Goal: Transaction & Acquisition: Download file/media

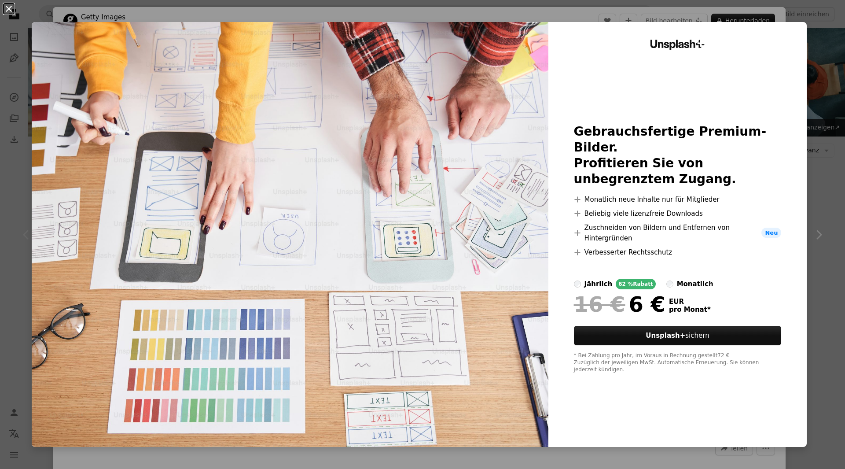
click at [8, 12] on button "An X shape" at bounding box center [9, 9] width 11 height 11
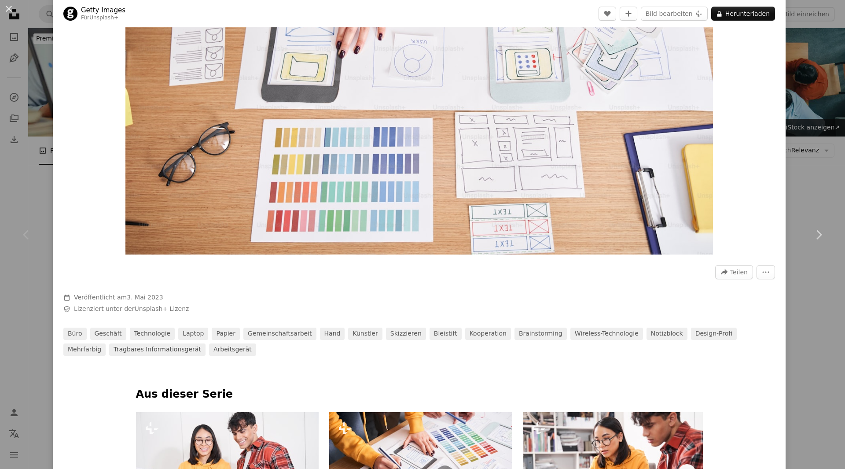
scroll to position [220, 0]
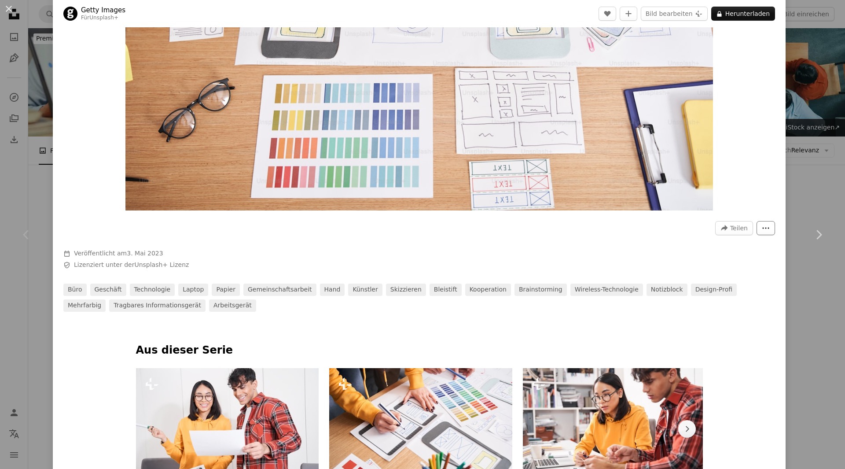
click at [763, 228] on icon "More Actions" at bounding box center [766, 228] width 8 height 8
click at [741, 284] on dialog "An X shape Chevron left Chevron right Getty Images Für Unsplash+ A heart A plus…" at bounding box center [422, 234] width 845 height 469
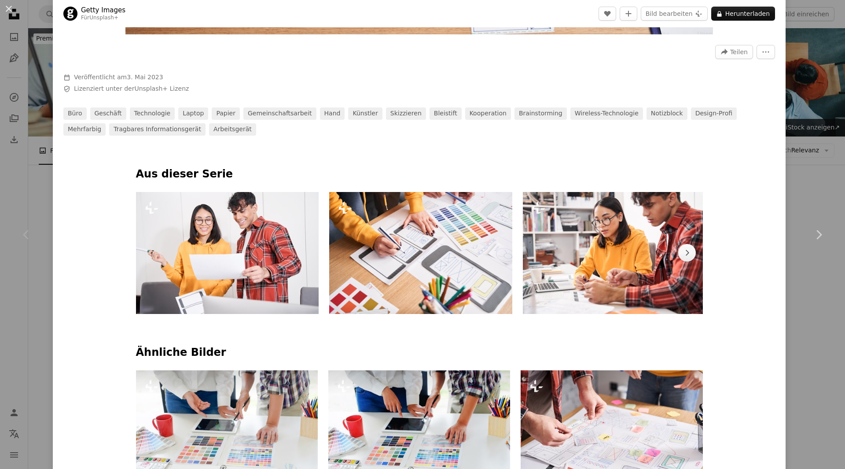
scroll to position [440, 0]
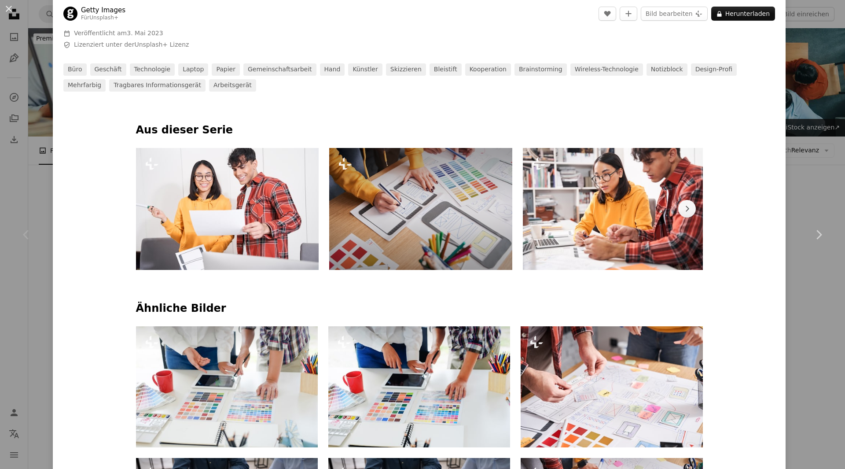
click at [372, 191] on img at bounding box center [420, 209] width 183 height 122
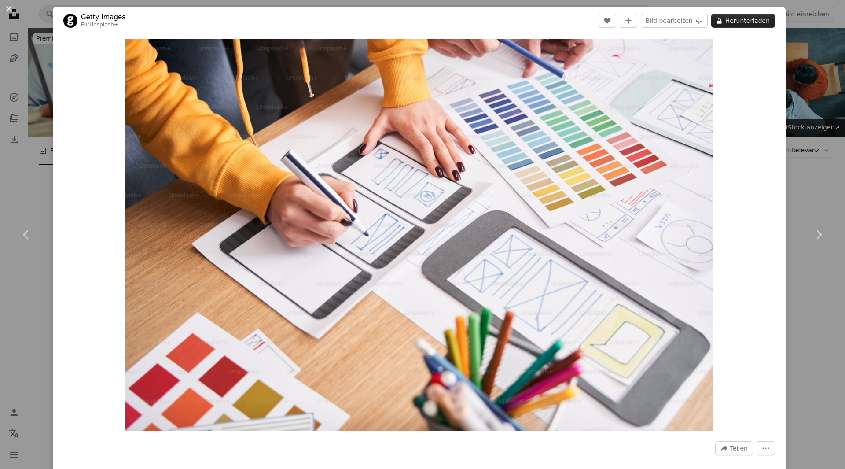
click at [731, 25] on button "A lock Herunterladen" at bounding box center [743, 21] width 64 height 14
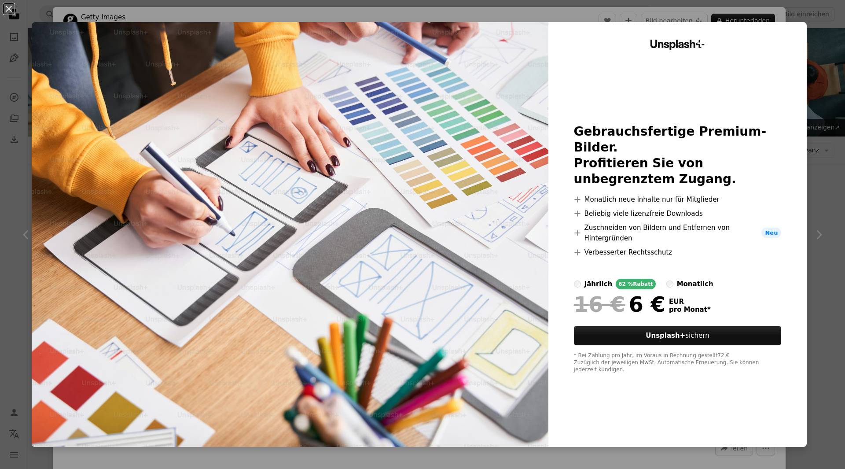
click at [815, 51] on div "An X shape Unsplash+ Gebrauchsfertige Premium-Bilder. Profitieren Sie von unbeg…" at bounding box center [422, 234] width 845 height 469
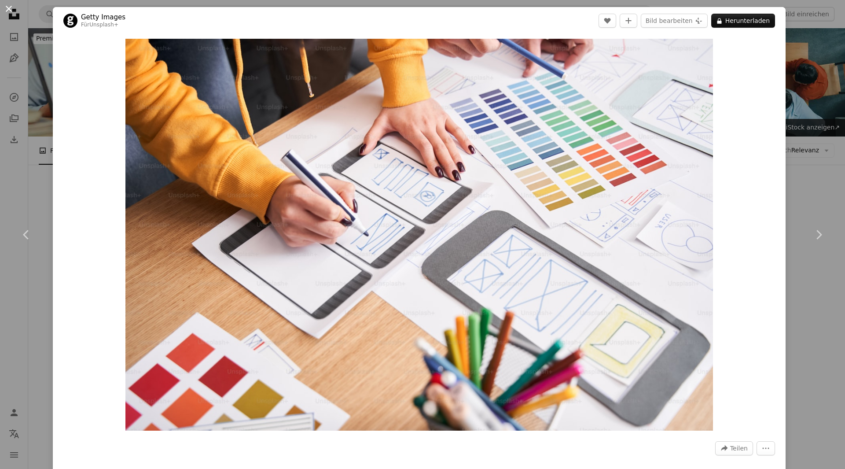
click at [7, 6] on button "An X shape" at bounding box center [9, 9] width 11 height 11
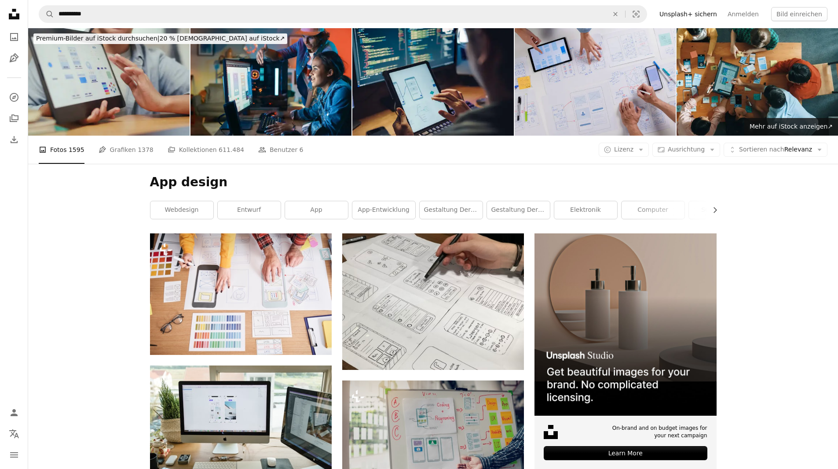
click at [625, 90] on img at bounding box center [596, 81] width 162 height 107
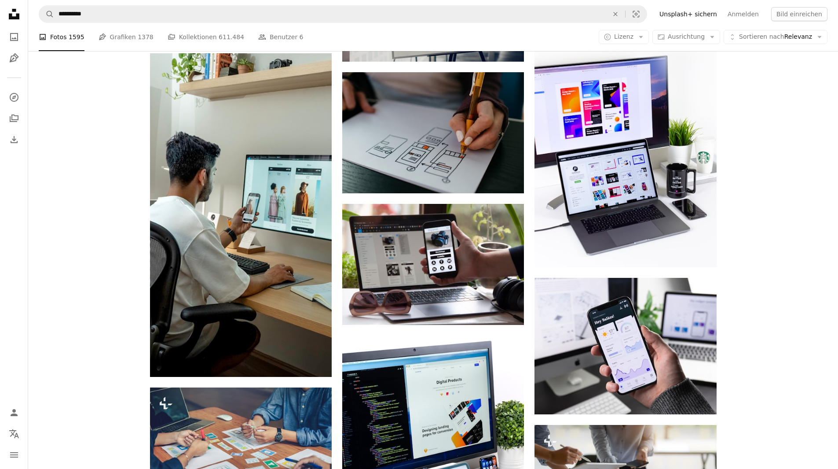
scroll to position [484, 0]
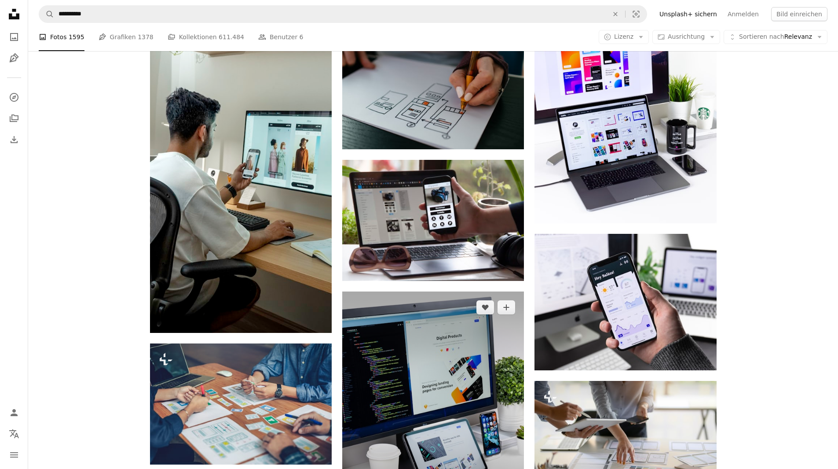
click at [421, 352] on img at bounding box center [433, 405] width 182 height 228
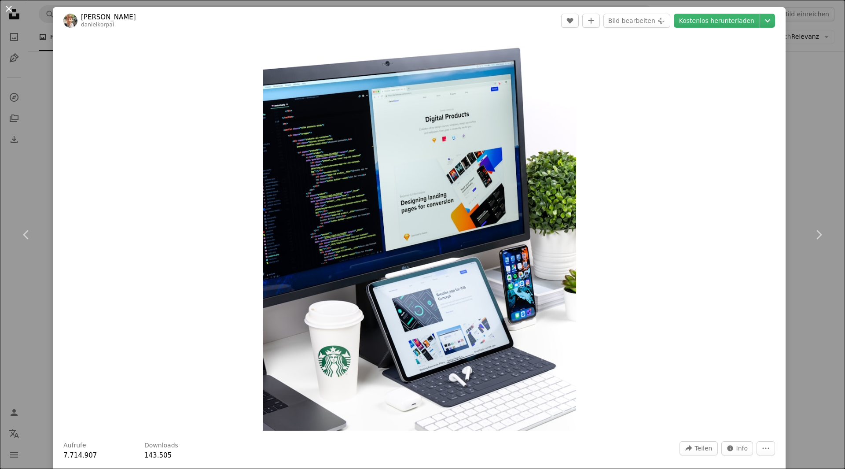
click at [7, 9] on button "An X shape" at bounding box center [9, 9] width 11 height 11
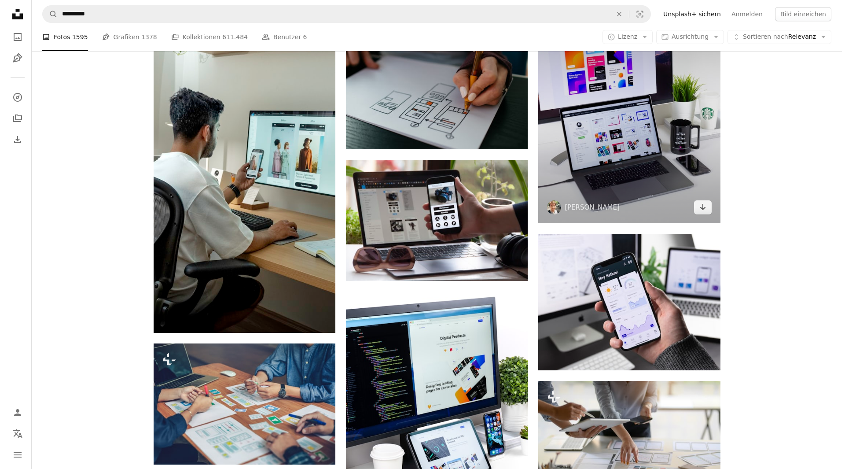
scroll to position [660, 0]
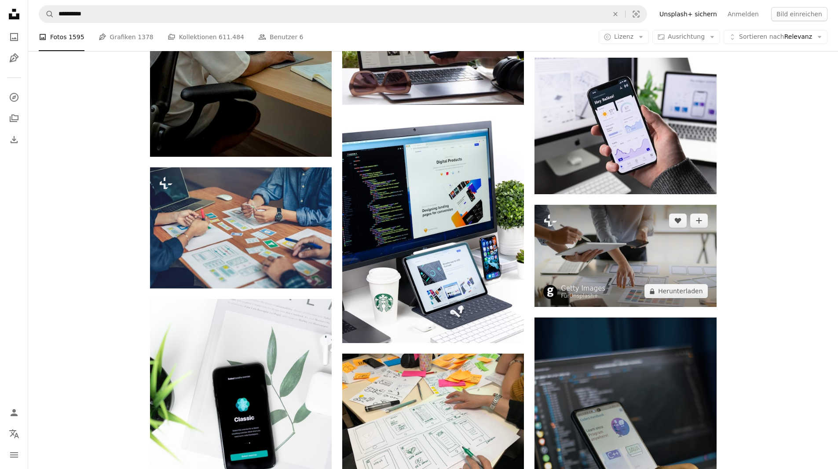
click at [607, 243] on img at bounding box center [626, 256] width 182 height 102
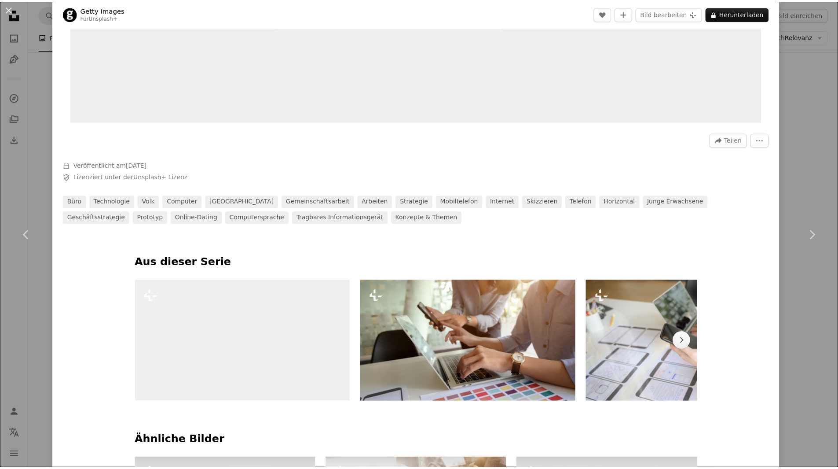
scroll to position [484, 0]
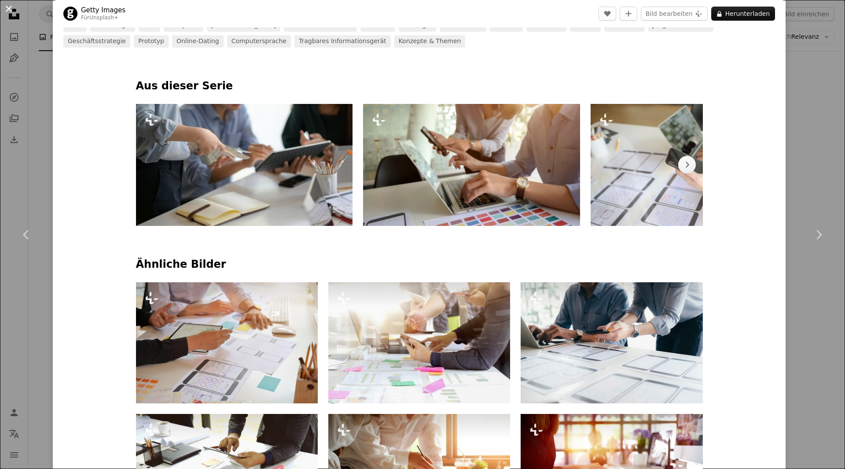
click at [14, 13] on button "An X shape" at bounding box center [9, 9] width 11 height 11
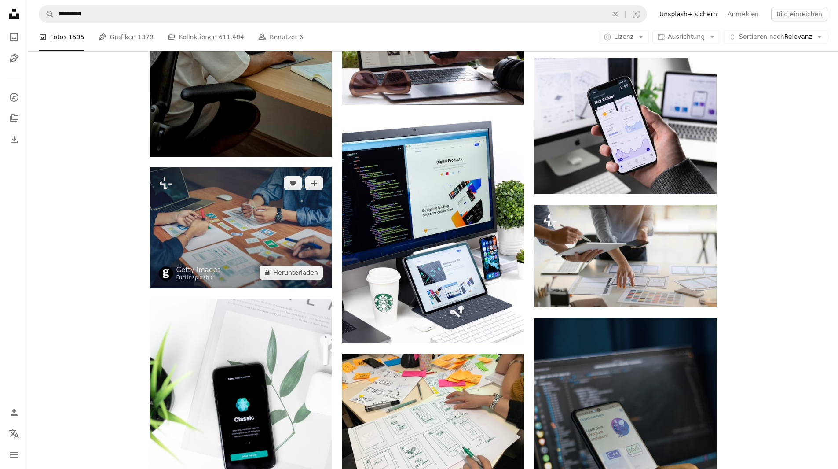
click at [278, 210] on img at bounding box center [241, 227] width 182 height 121
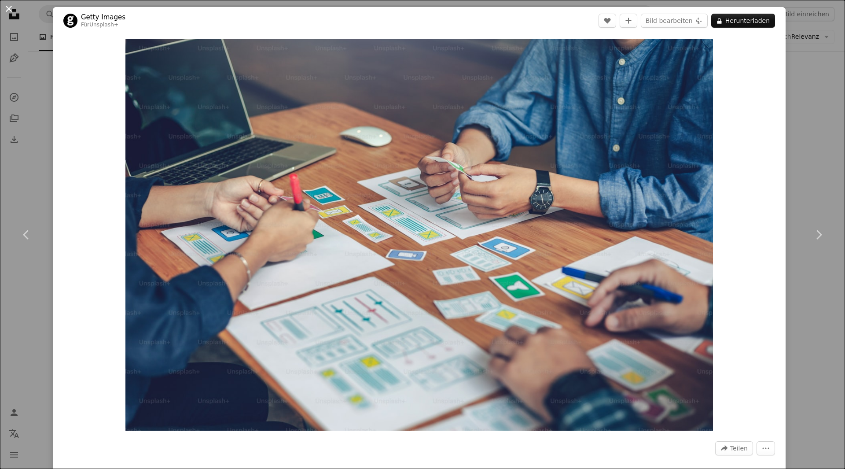
click at [4, 11] on button "An X shape" at bounding box center [9, 9] width 11 height 11
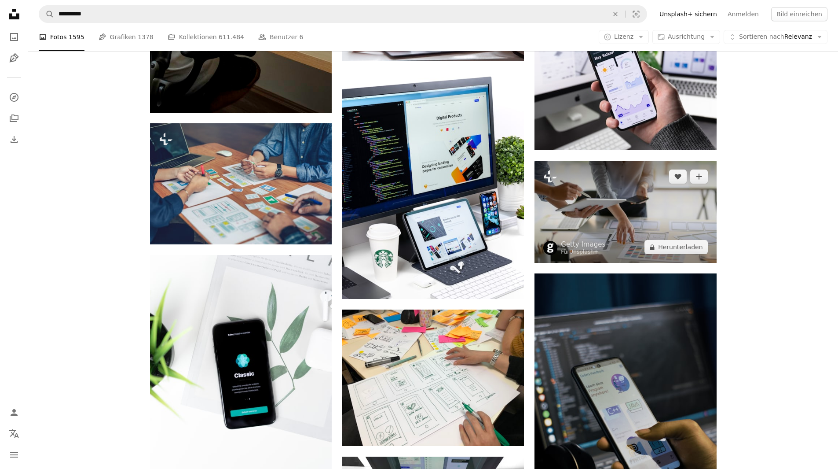
scroll to position [836, 0]
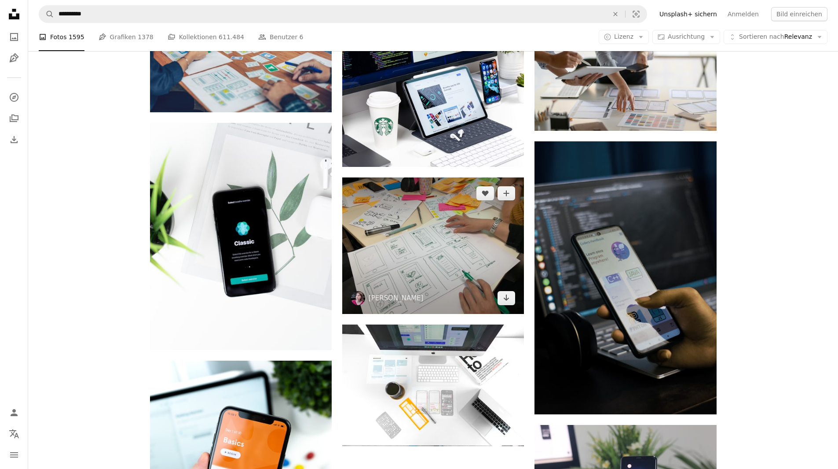
click at [439, 200] on img at bounding box center [433, 245] width 182 height 136
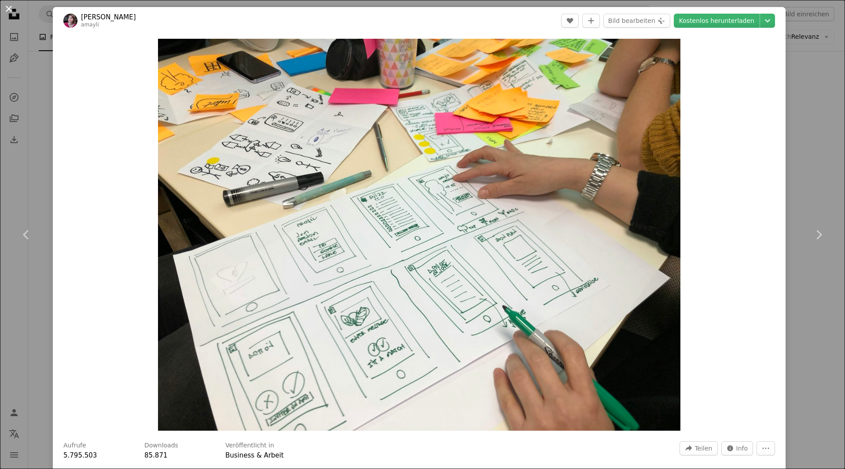
click at [4, 5] on button "An X shape" at bounding box center [9, 9] width 11 height 11
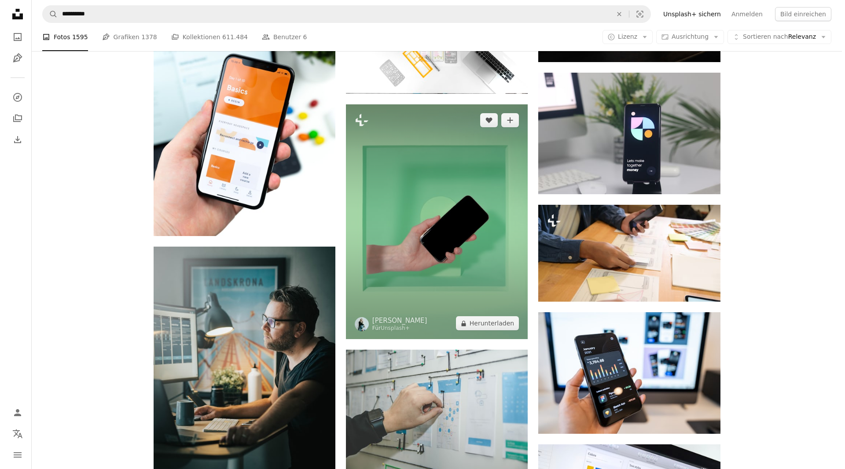
scroll to position [1364, 0]
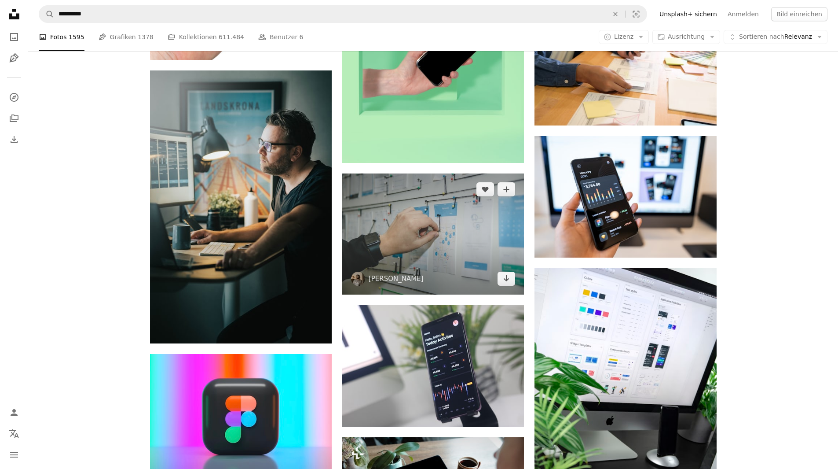
click at [396, 216] on img at bounding box center [433, 233] width 182 height 121
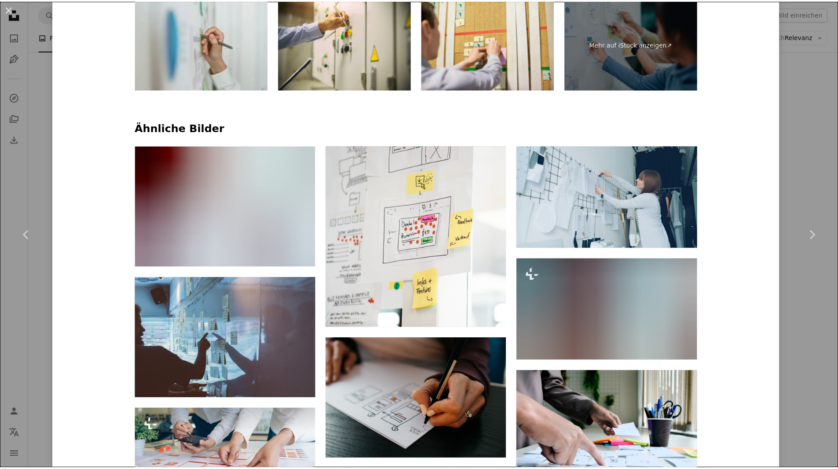
scroll to position [792, 0]
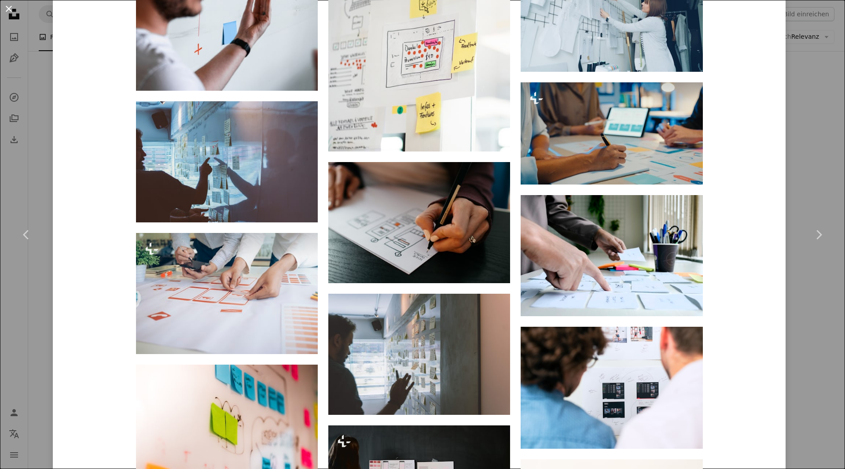
click at [14, 7] on button "An X shape" at bounding box center [9, 9] width 11 height 11
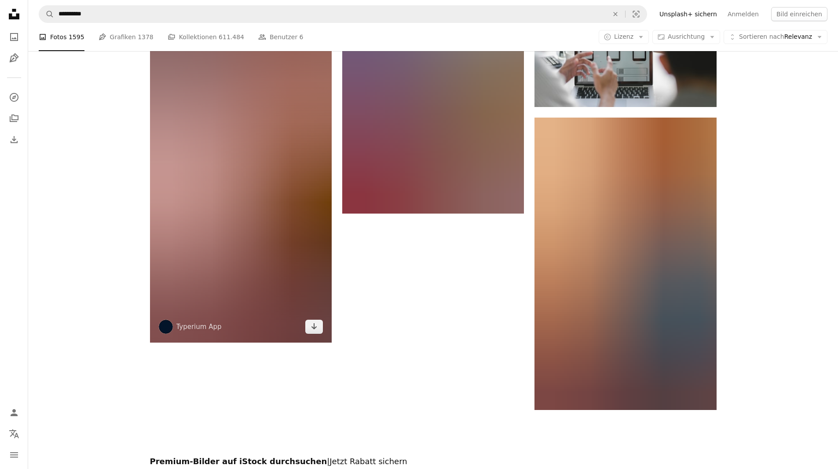
scroll to position [2465, 0]
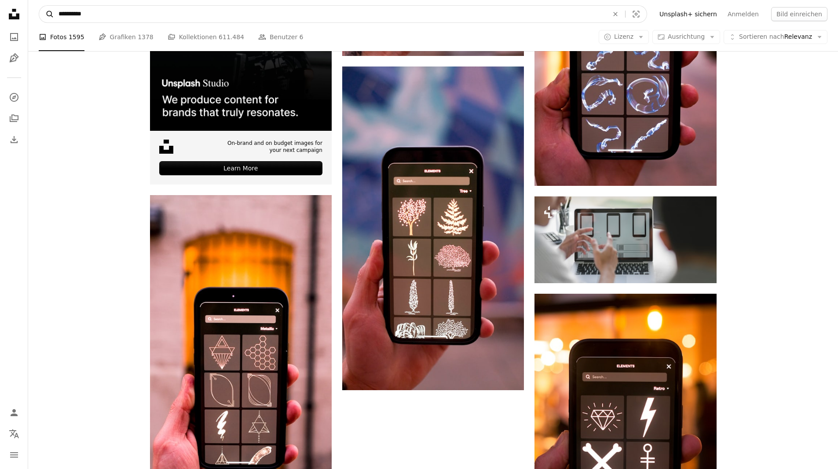
drag, startPoint x: 70, startPoint y: 11, endPoint x: 42, endPoint y: 12, distance: 27.7
click at [42, 12] on form "**********" at bounding box center [343, 14] width 609 height 18
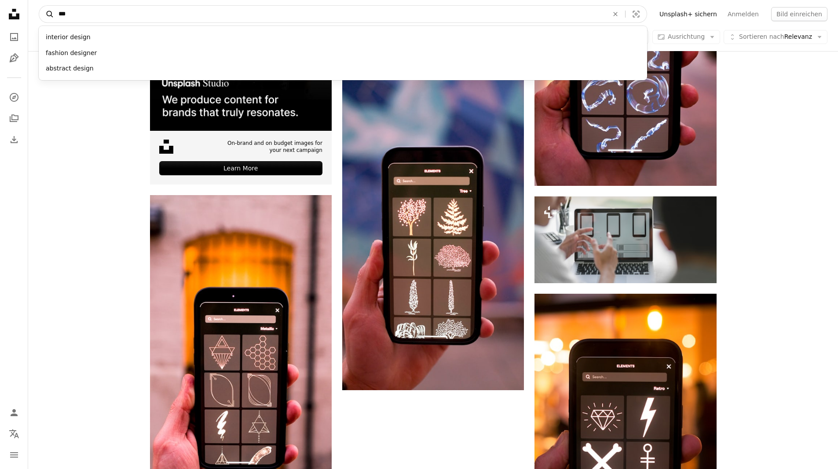
type input "*"
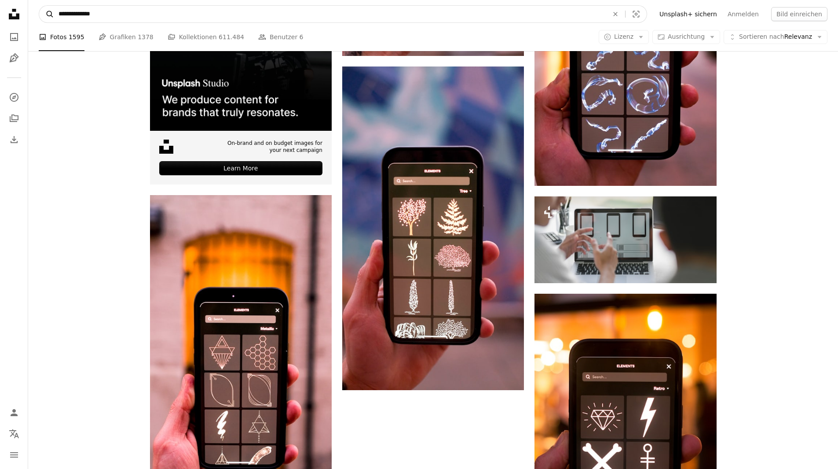
type input "**********"
click button "A magnifying glass" at bounding box center [46, 14] width 15 height 17
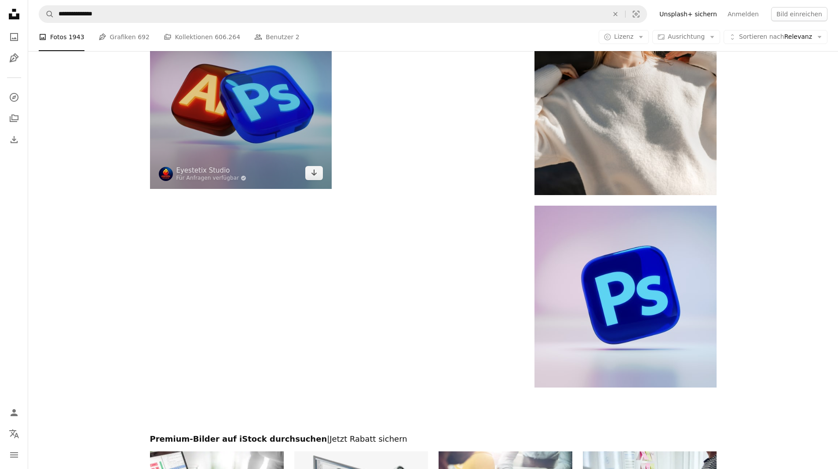
scroll to position [1364, 0]
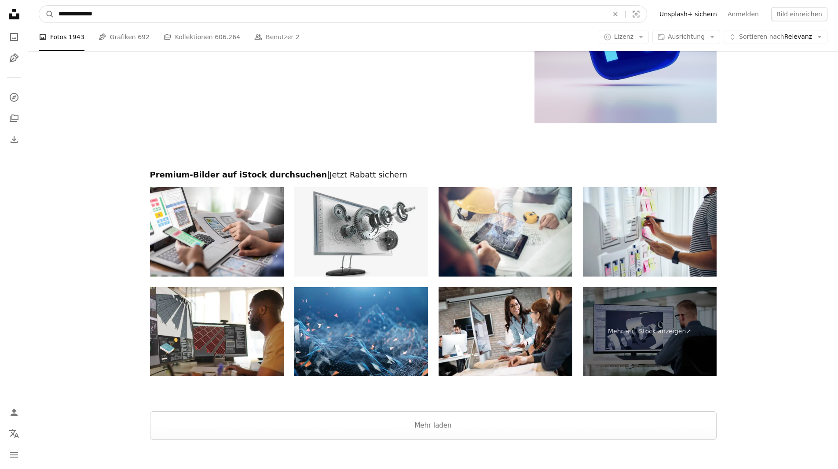
drag, startPoint x: 90, startPoint y: 15, endPoint x: 83, endPoint y: 13, distance: 7.7
click at [83, 13] on input "**********" at bounding box center [330, 14] width 552 height 17
type input "**********"
click button "A magnifying glass" at bounding box center [46, 14] width 15 height 17
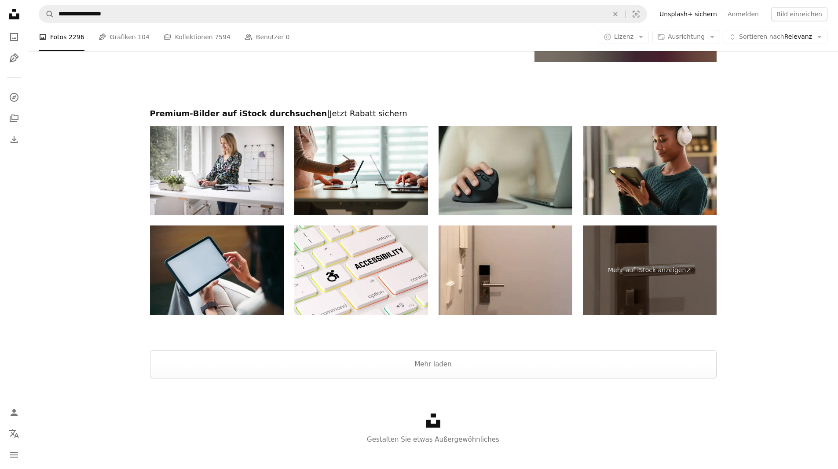
scroll to position [1639, 0]
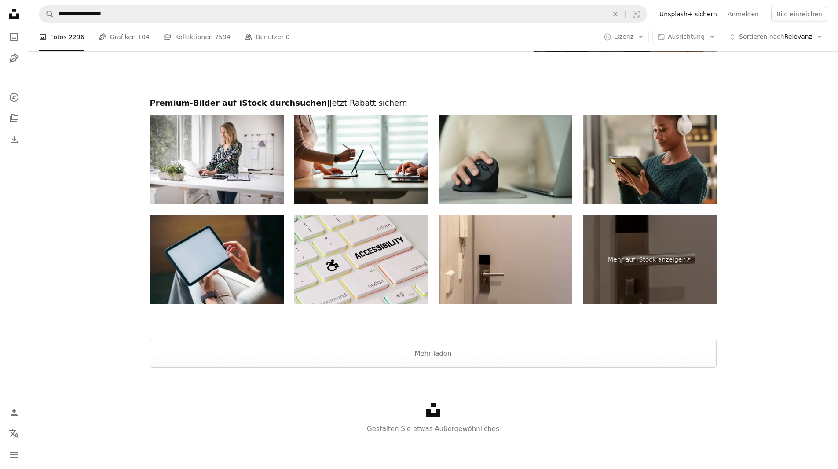
click at [376, 254] on img at bounding box center [361, 259] width 134 height 89
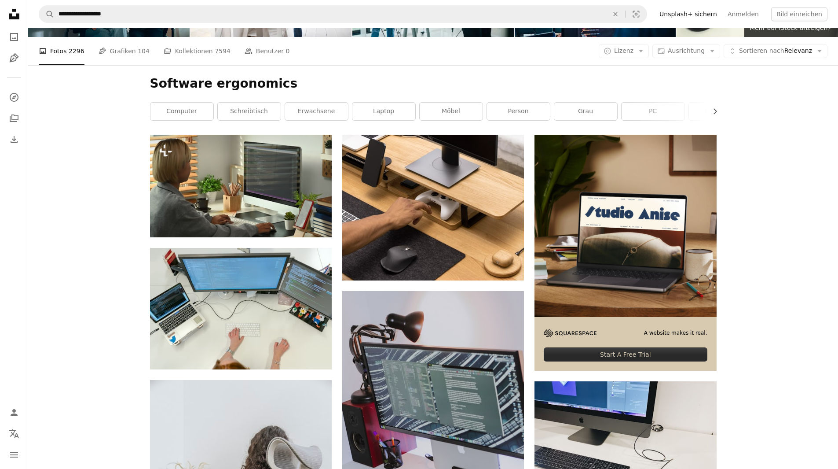
scroll to position [0, 0]
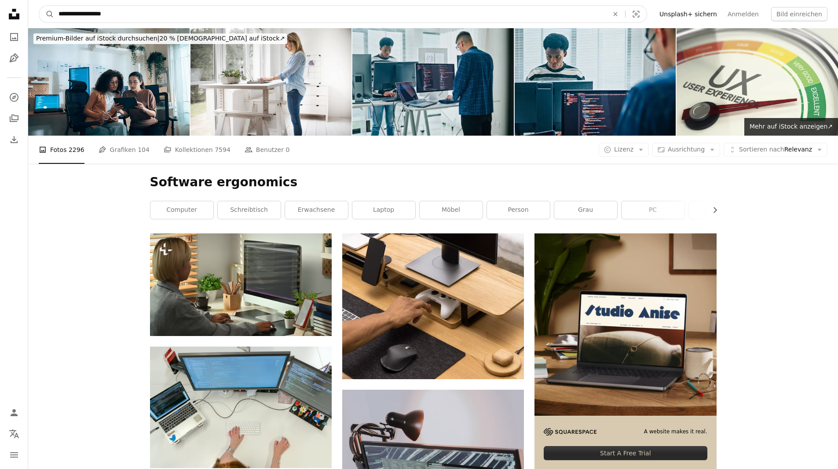
drag, startPoint x: 113, startPoint y: 7, endPoint x: 114, endPoint y: 15, distance: 8.4
click at [114, 9] on input "**********" at bounding box center [330, 14] width 552 height 17
click at [120, 14] on input "**********" at bounding box center [330, 14] width 552 height 17
type input "**********"
click button "A magnifying glass" at bounding box center [46, 14] width 15 height 17
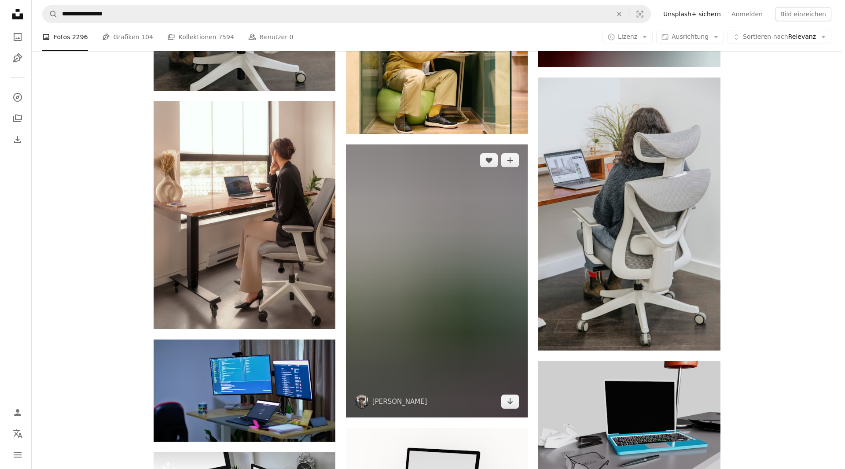
scroll to position [924, 0]
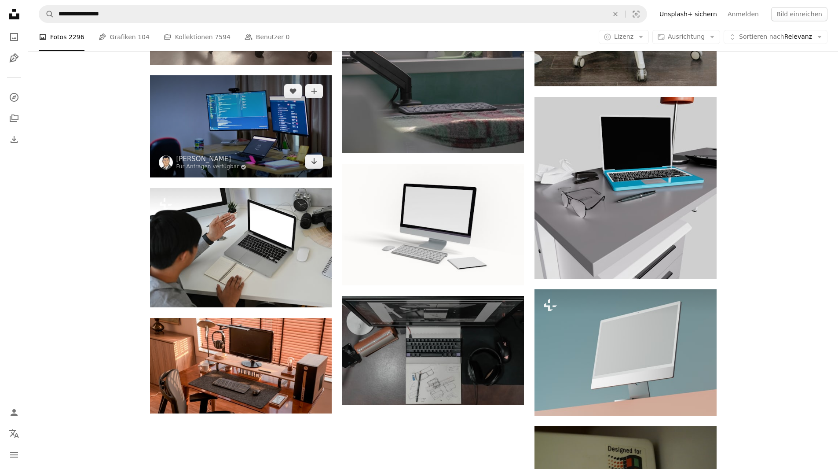
click at [247, 137] on img at bounding box center [241, 126] width 182 height 102
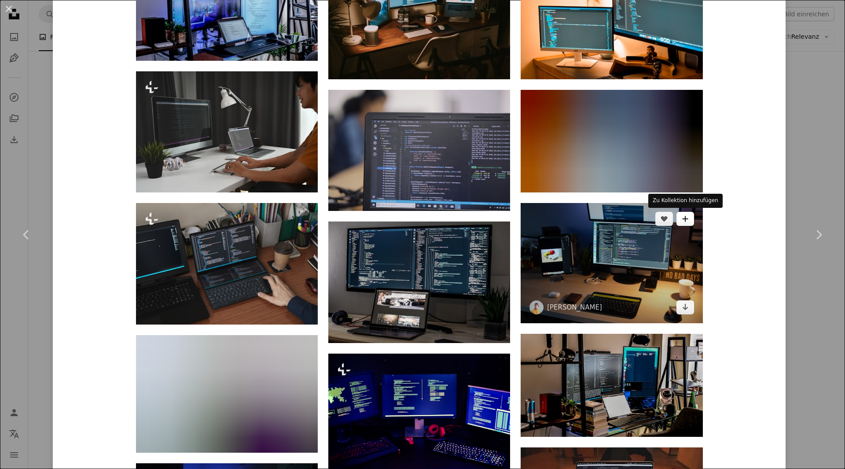
scroll to position [1100, 0]
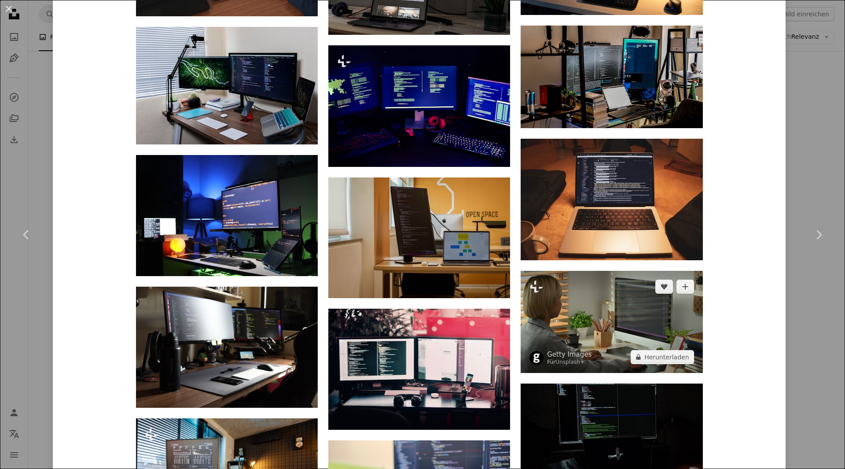
click at [623, 302] on img at bounding box center [612, 322] width 182 height 102
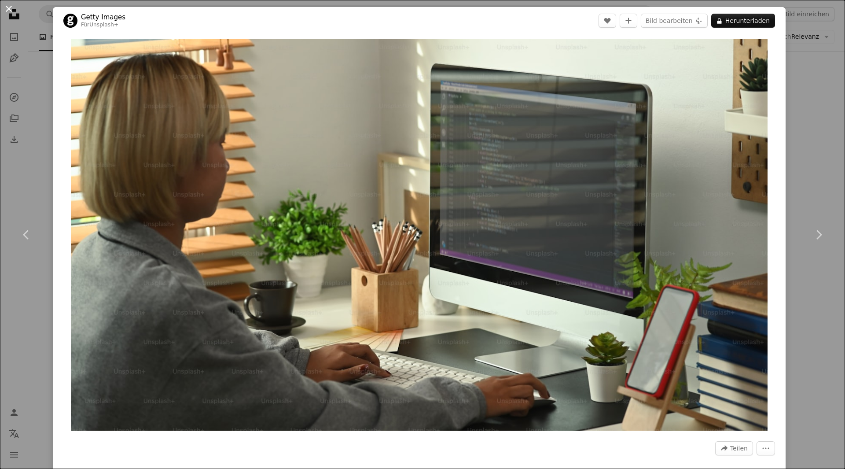
click at [5, 10] on button "An X shape" at bounding box center [9, 9] width 11 height 11
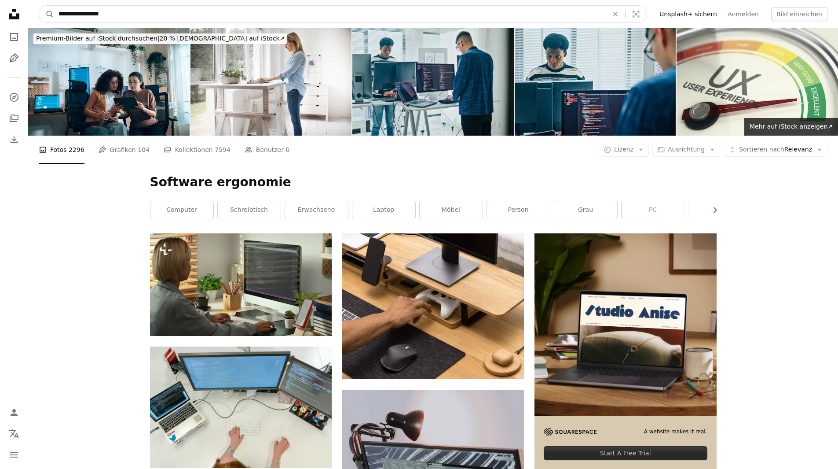
drag, startPoint x: 103, startPoint y: 14, endPoint x: 75, endPoint y: 12, distance: 28.2
click at [75, 12] on input "**********" at bounding box center [330, 14] width 552 height 17
type input "********"
click at [39, 6] on button "A magnifying glass" at bounding box center [46, 14] width 15 height 17
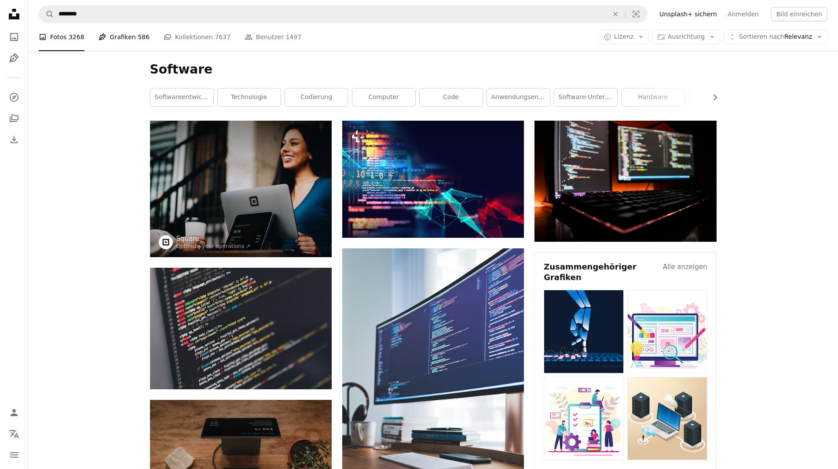
click at [121, 34] on link "Pen Tool Grafiken 586" at bounding box center [124, 37] width 51 height 28
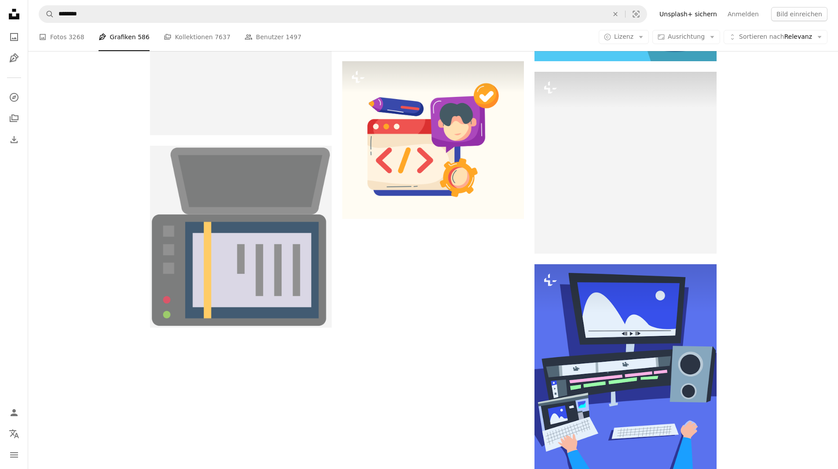
scroll to position [1188, 0]
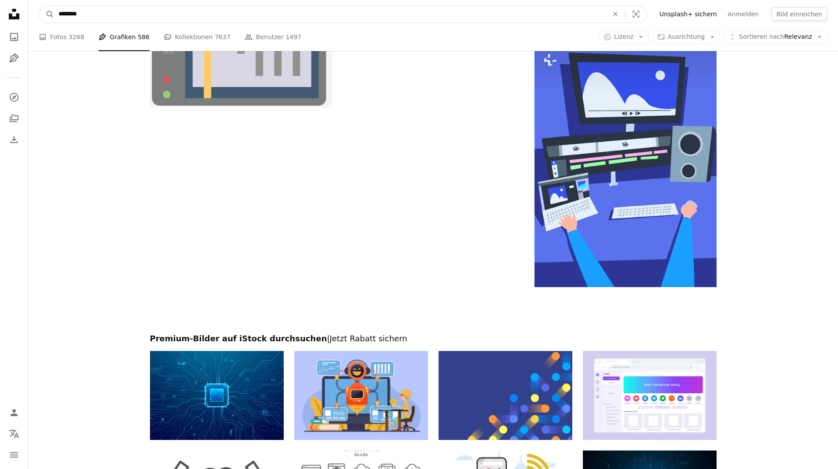
drag, startPoint x: 119, startPoint y: 15, endPoint x: 15, endPoint y: 2, distance: 105.1
type input "*****"
click button "A magnifying glass" at bounding box center [46, 14] width 15 height 17
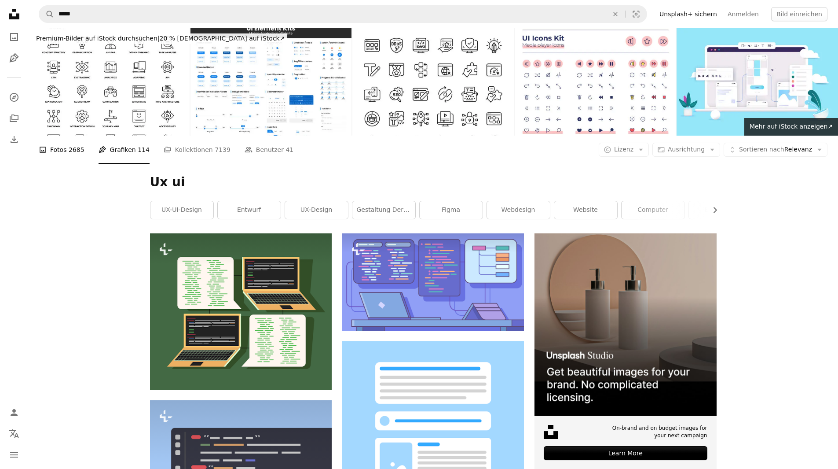
click at [52, 148] on link "A photo Fotos 2685" at bounding box center [62, 150] width 46 height 28
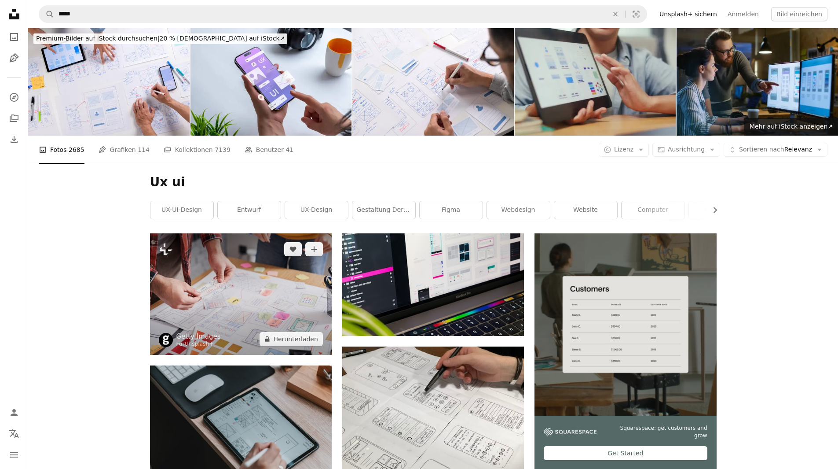
click at [270, 290] on img at bounding box center [241, 293] width 182 height 121
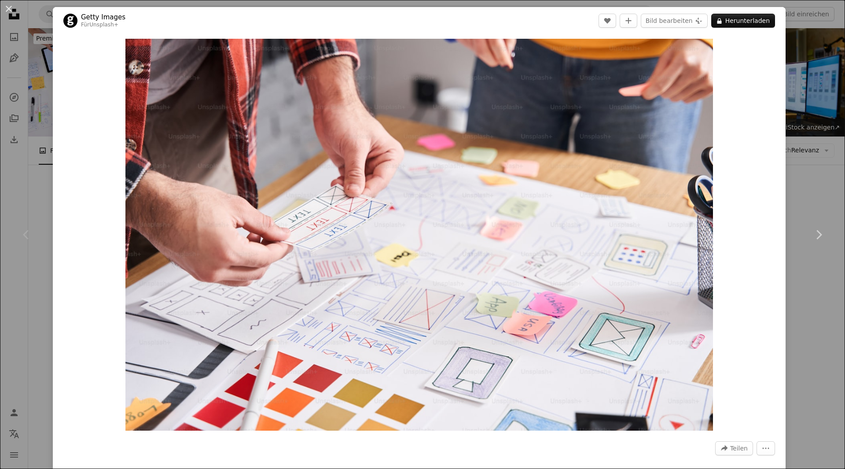
click at [26, 23] on div "An X shape Chevron left Chevron right Getty Images Für Unsplash+ A heart A plus…" at bounding box center [422, 234] width 845 height 469
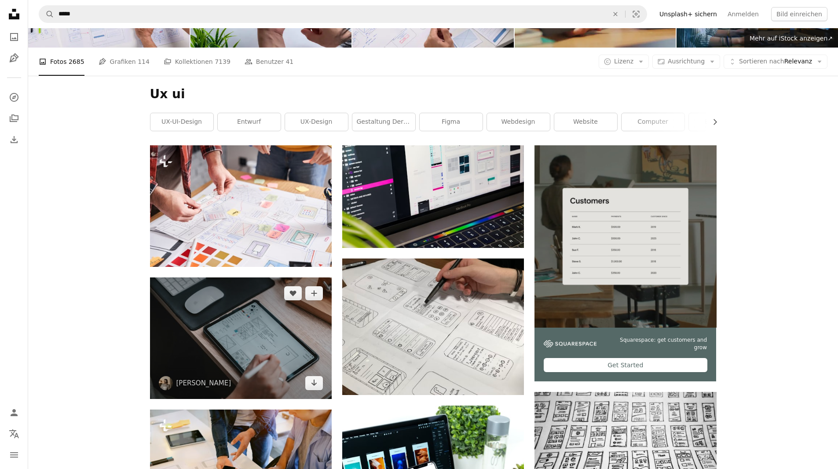
scroll to position [132, 0]
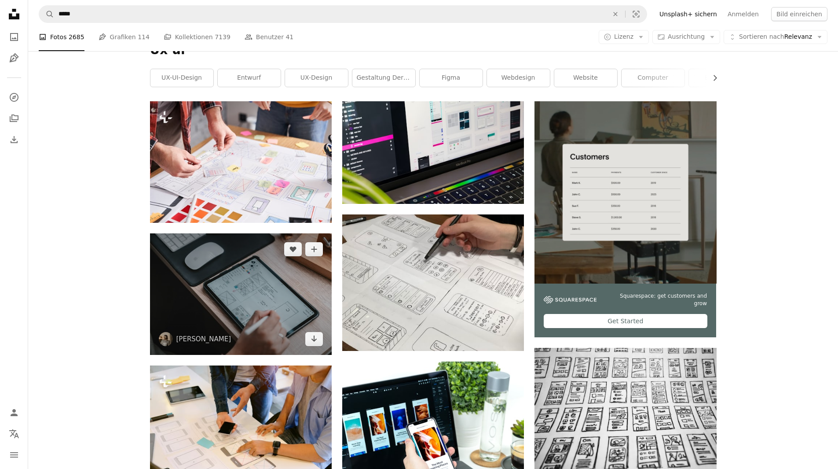
click at [256, 289] on img at bounding box center [241, 293] width 182 height 121
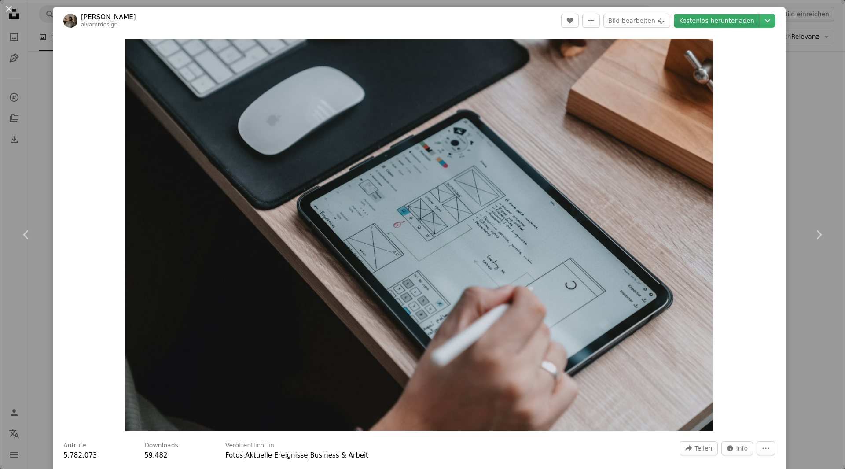
click at [732, 23] on link "Kostenlos herunterladen" at bounding box center [717, 21] width 86 height 14
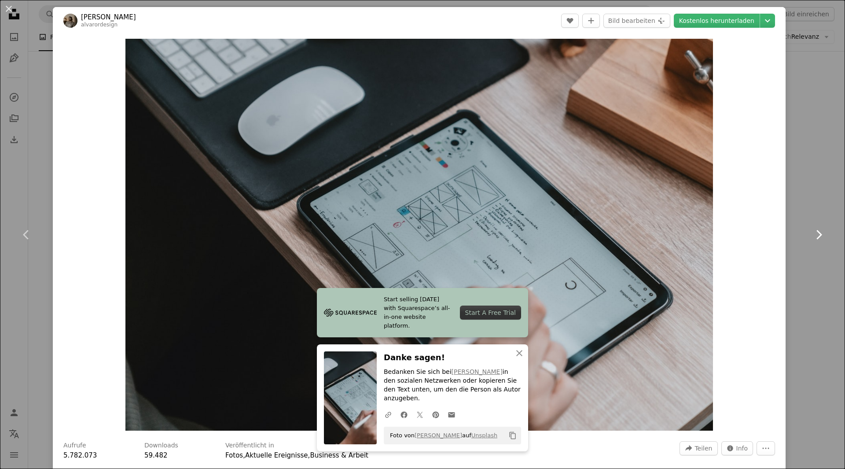
click at [816, 232] on icon at bounding box center [819, 234] width 6 height 9
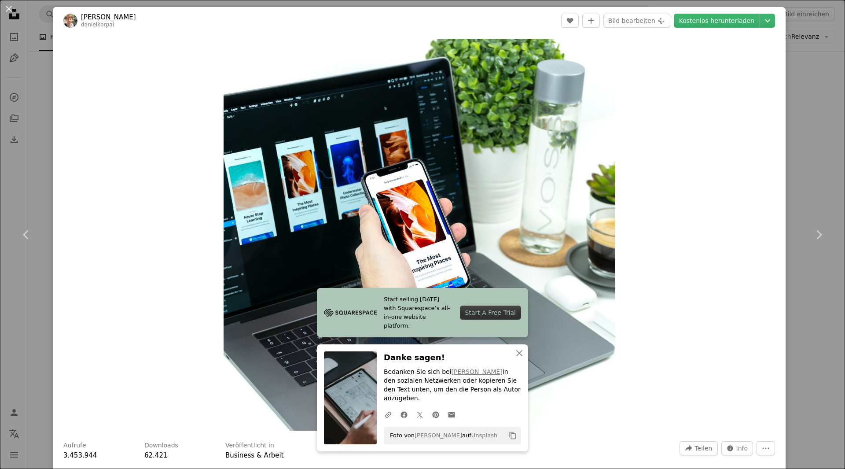
click at [684, 232] on div "Zoom in" at bounding box center [419, 234] width 733 height 401
click at [743, 19] on link "Kostenlos herunterladen" at bounding box center [717, 21] width 86 height 14
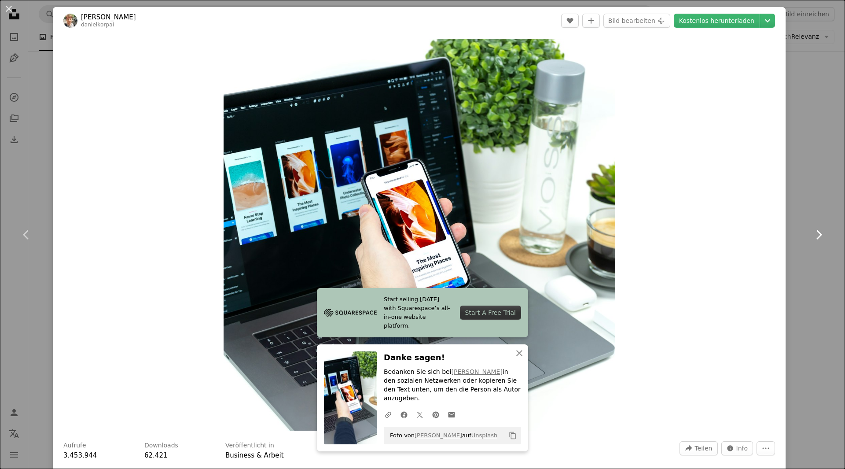
click at [818, 227] on link "Chevron right" at bounding box center [818, 234] width 53 height 85
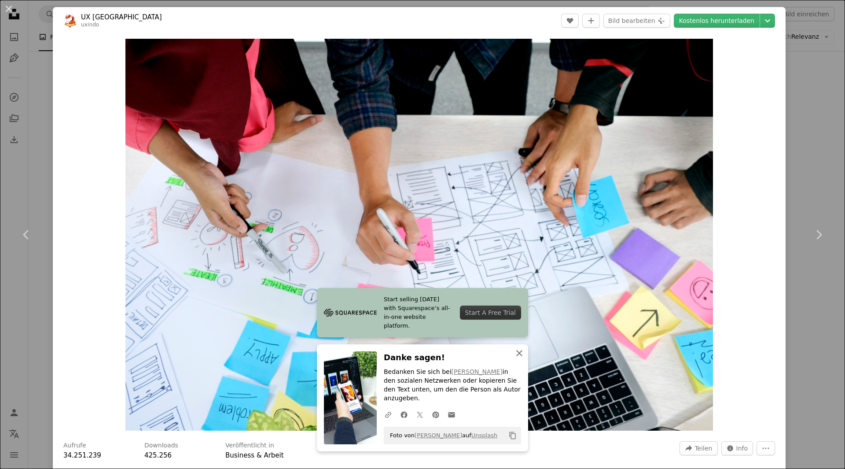
click at [514, 358] on icon "An X shape" at bounding box center [519, 353] width 11 height 11
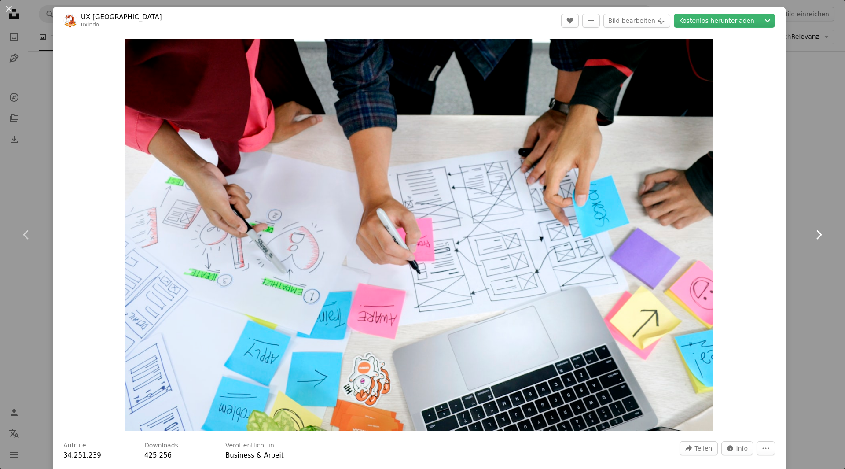
click at [813, 240] on icon "Chevron right" at bounding box center [819, 235] width 14 height 14
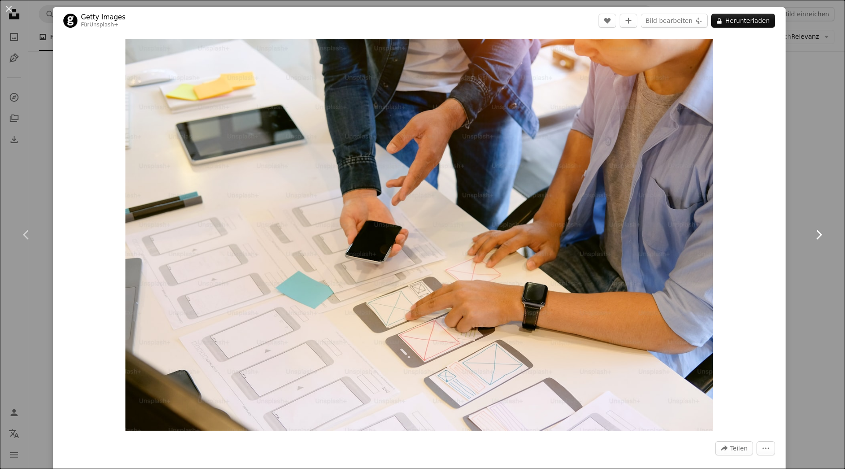
click at [813, 239] on icon "Chevron right" at bounding box center [819, 235] width 14 height 14
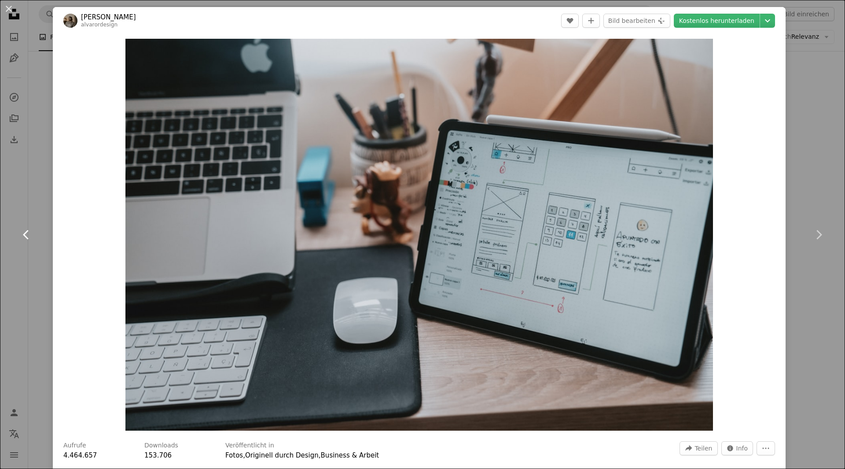
click at [26, 243] on link "Chevron left" at bounding box center [26, 234] width 53 height 85
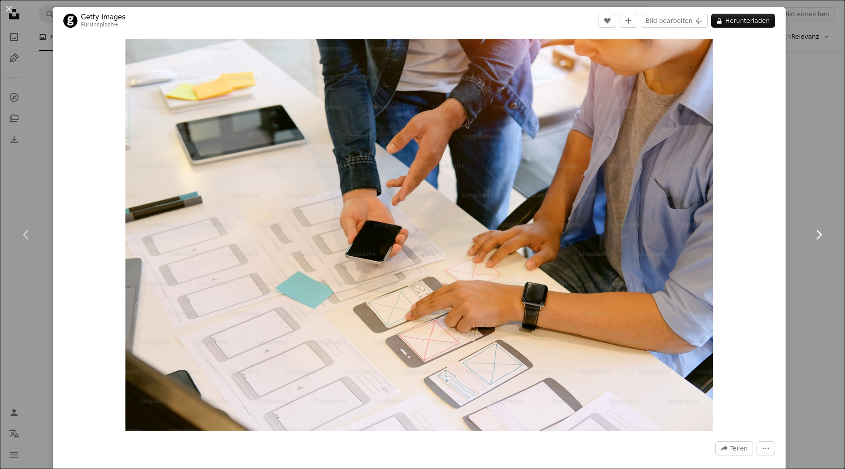
click at [819, 229] on link "Chevron right" at bounding box center [818, 234] width 53 height 85
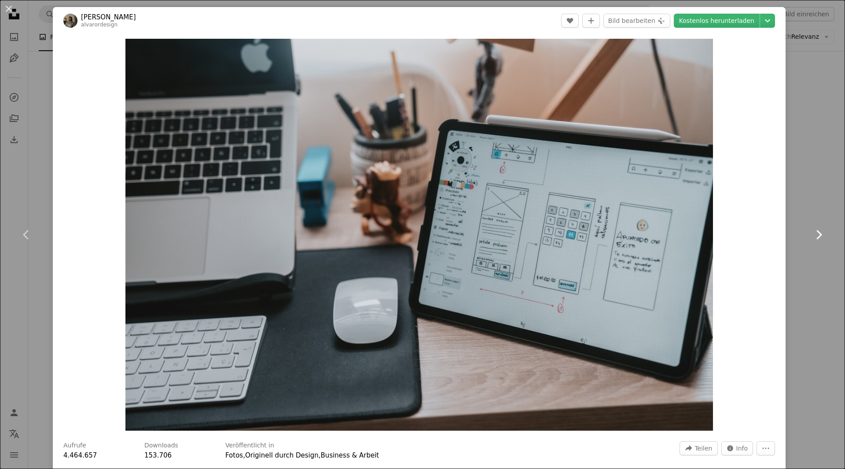
click at [819, 229] on link "Chevron right" at bounding box center [818, 234] width 53 height 85
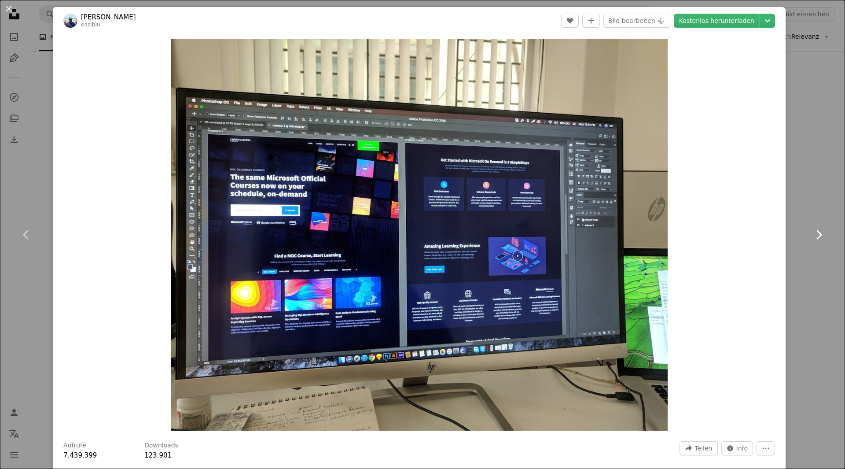
click at [819, 229] on link "Chevron right" at bounding box center [818, 234] width 53 height 85
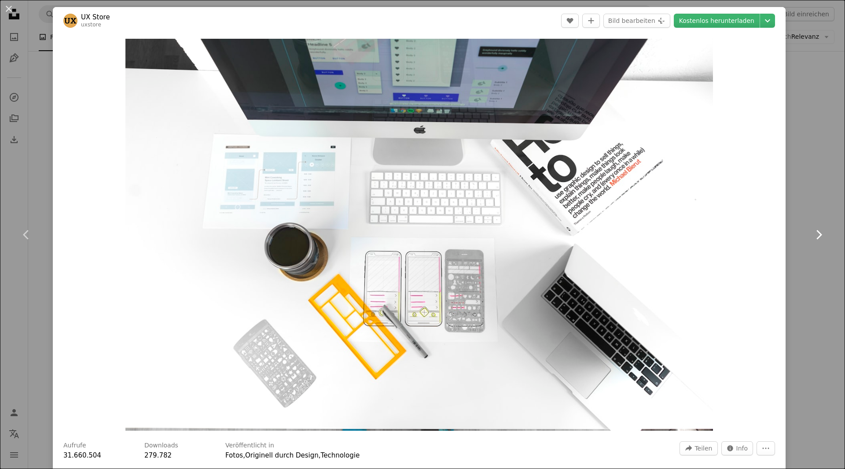
click at [819, 229] on link "Chevron right" at bounding box center [818, 234] width 53 height 85
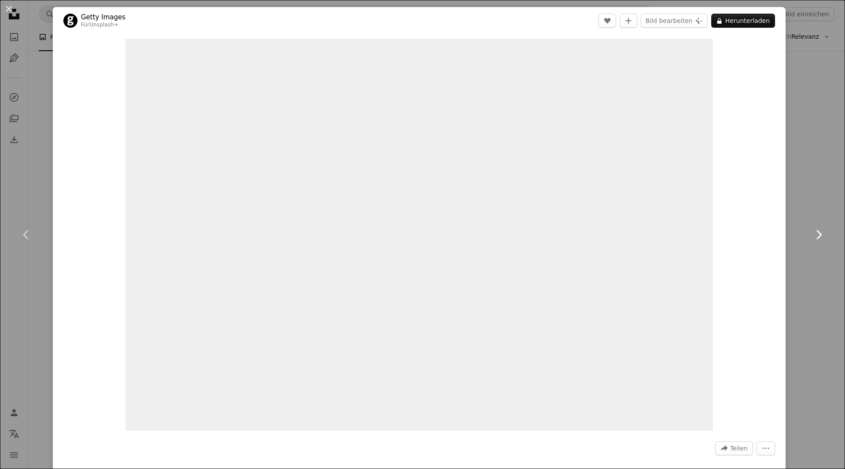
click at [819, 229] on link "Chevron right" at bounding box center [818, 234] width 53 height 85
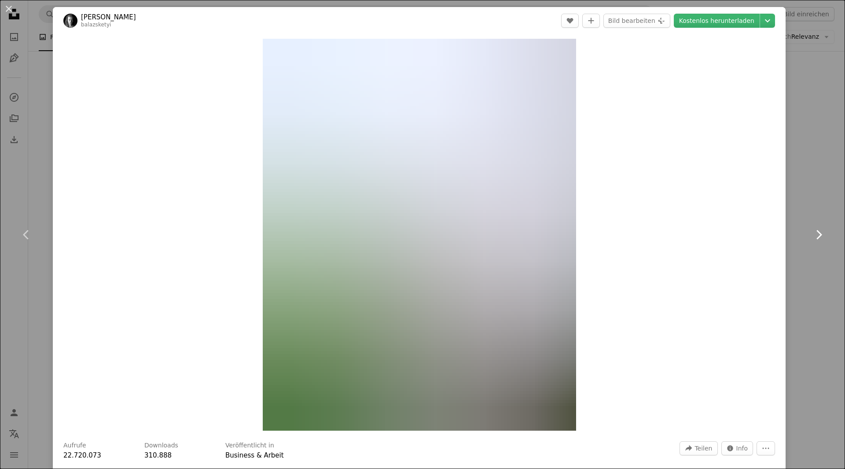
click at [820, 228] on link "Chevron right" at bounding box center [818, 234] width 53 height 85
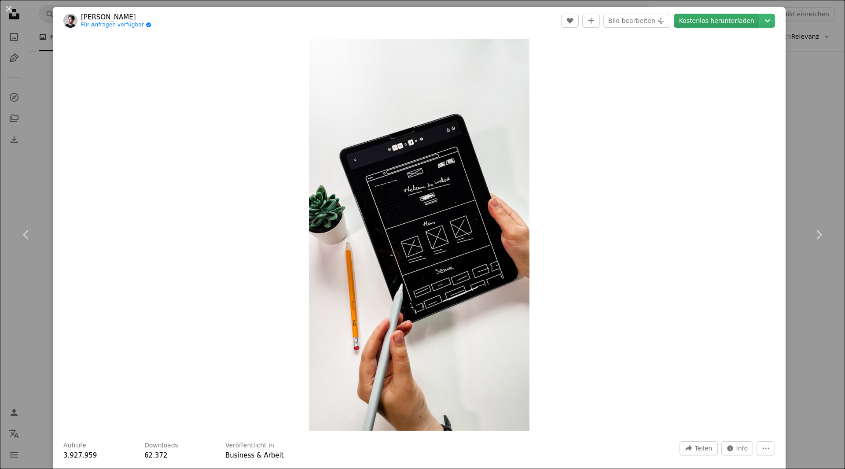
click at [718, 23] on link "Kostenlos herunterladen" at bounding box center [717, 21] width 86 height 14
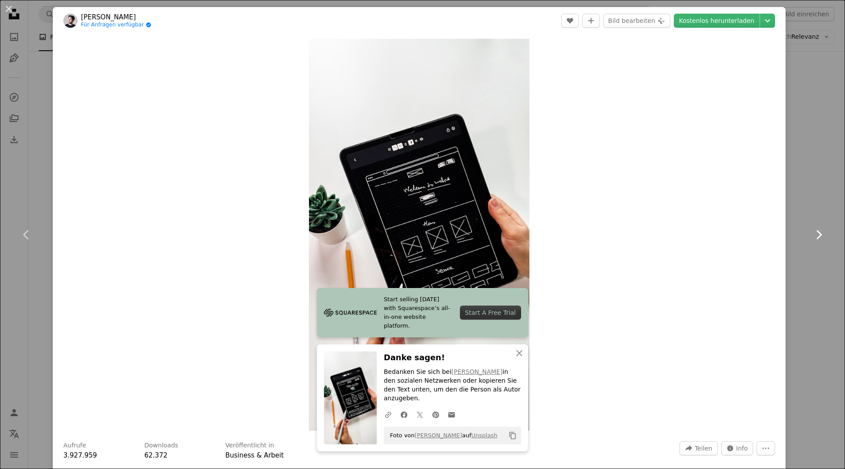
click at [812, 229] on icon "Chevron right" at bounding box center [819, 235] width 14 height 14
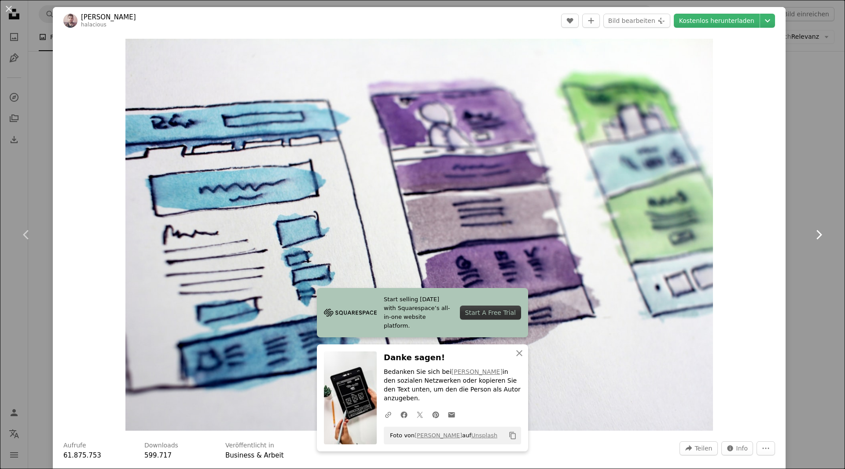
click at [812, 229] on icon "Chevron right" at bounding box center [819, 235] width 14 height 14
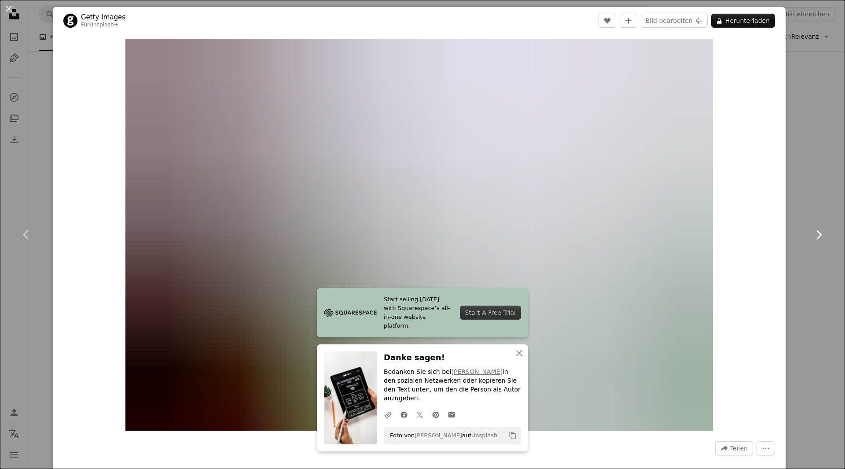
click at [812, 229] on icon "Chevron right" at bounding box center [819, 235] width 14 height 14
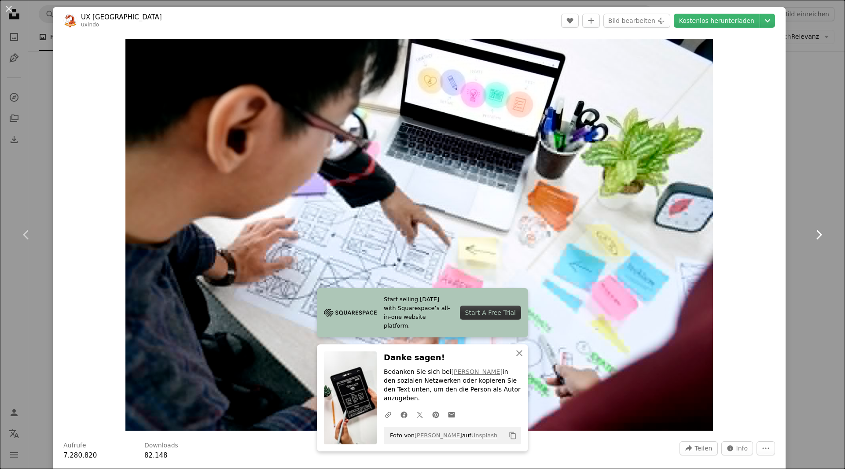
click at [816, 231] on icon at bounding box center [819, 234] width 6 height 9
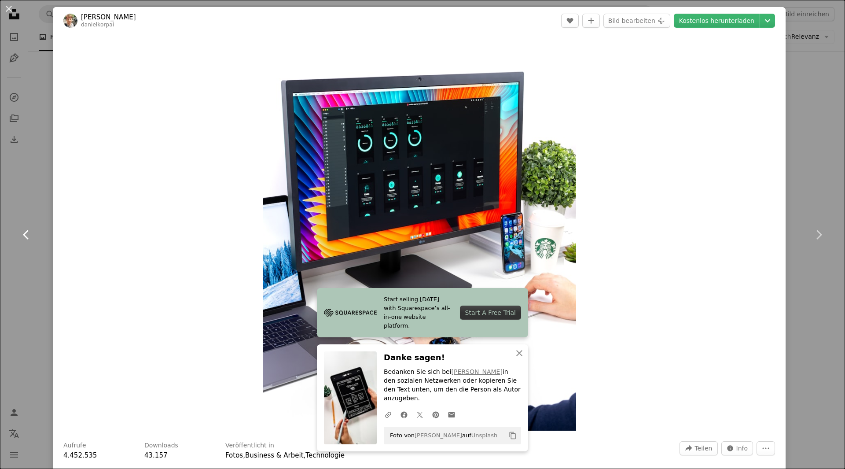
click at [17, 238] on link "Chevron left" at bounding box center [26, 234] width 53 height 85
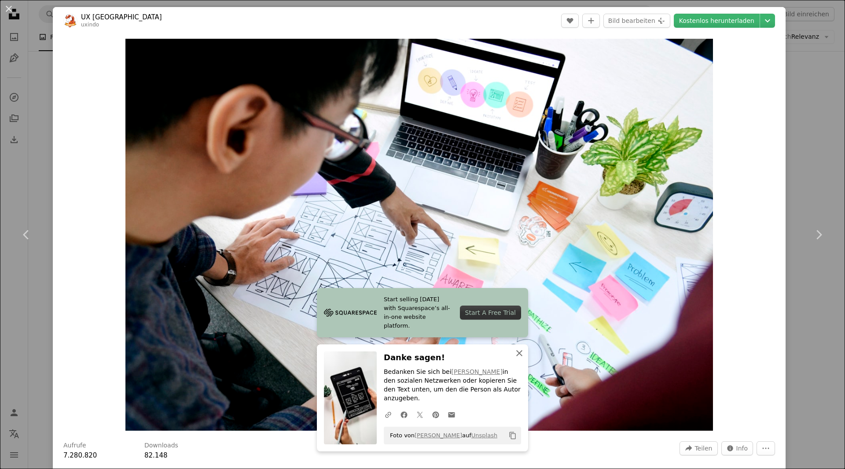
click at [518, 356] on icon "button" at bounding box center [519, 353] width 6 height 6
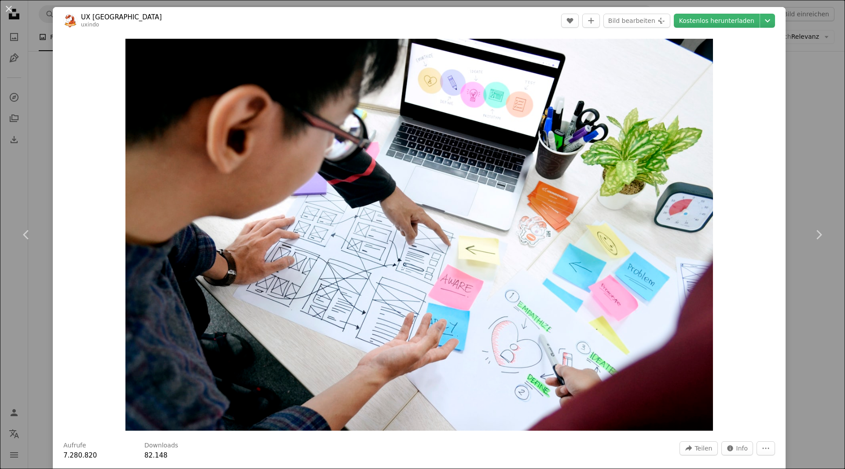
drag, startPoint x: 732, startPoint y: 22, endPoint x: 735, endPoint y: 31, distance: 9.1
click at [732, 22] on link "Kostenlos herunterladen" at bounding box center [717, 21] width 86 height 14
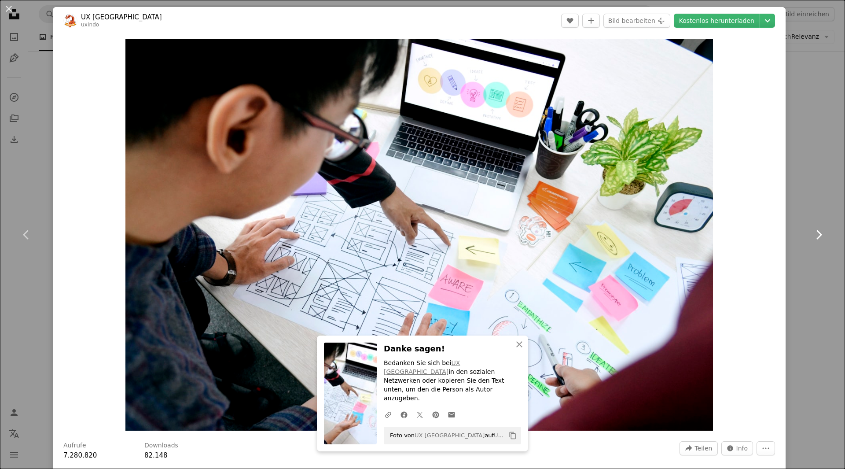
click at [801, 217] on link "Chevron right" at bounding box center [818, 234] width 53 height 85
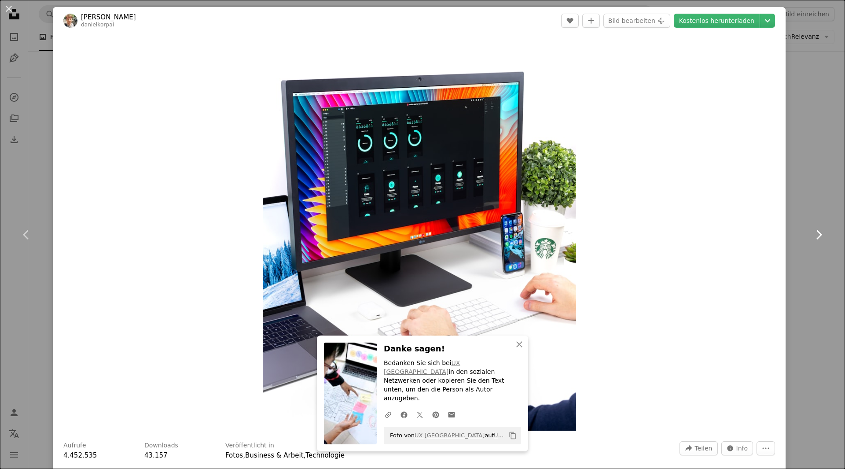
click at [816, 236] on icon at bounding box center [819, 234] width 6 height 9
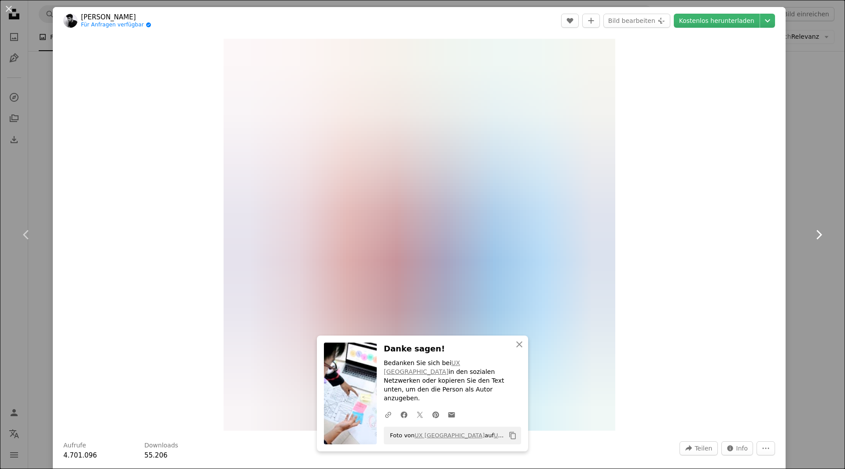
click at [816, 236] on icon at bounding box center [819, 234] width 6 height 9
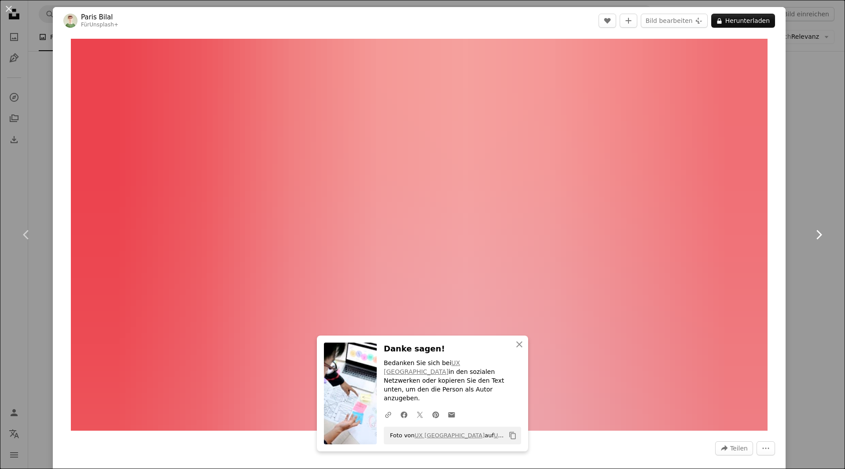
click at [816, 236] on icon at bounding box center [819, 234] width 6 height 9
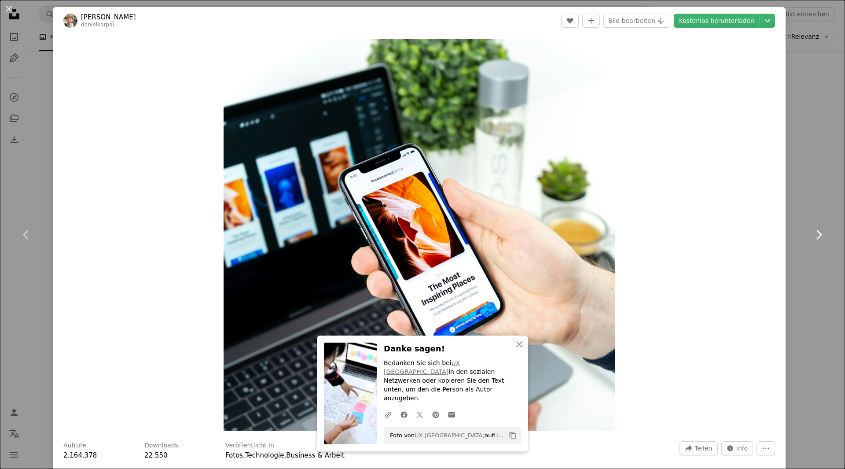
click at [816, 236] on icon at bounding box center [819, 234] width 6 height 9
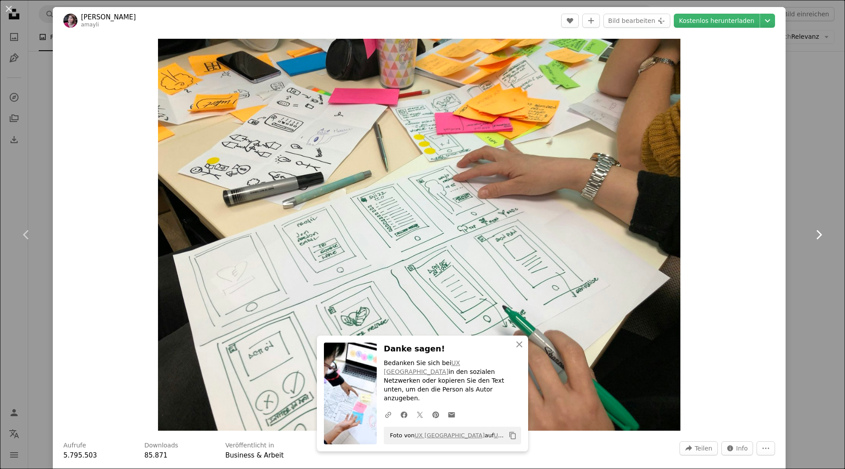
click at [816, 236] on icon at bounding box center [819, 234] width 6 height 9
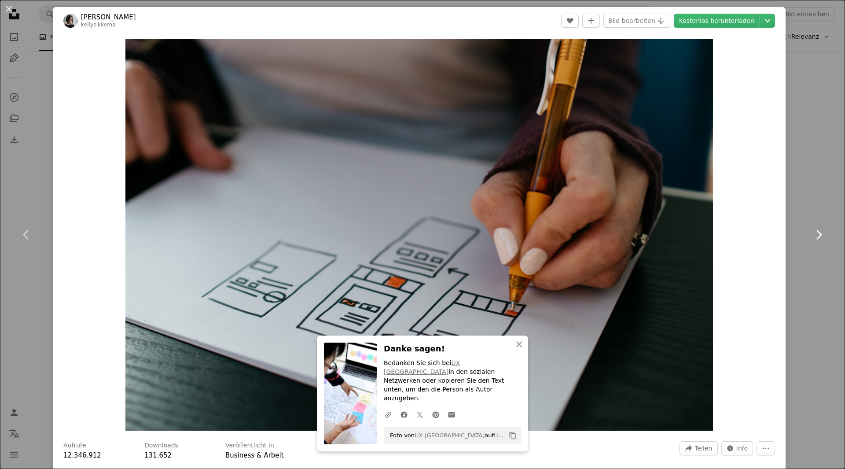
click at [816, 236] on icon at bounding box center [819, 234] width 6 height 9
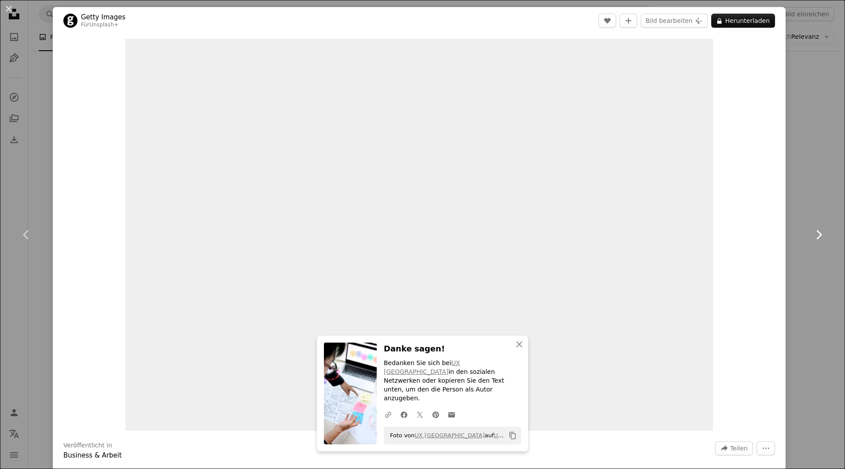
click at [816, 236] on icon at bounding box center [819, 234] width 6 height 9
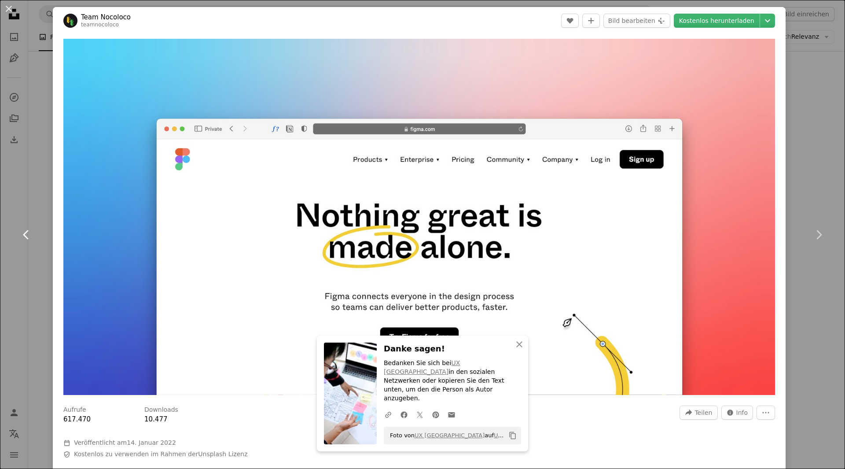
click at [15, 229] on link "Chevron left" at bounding box center [26, 234] width 53 height 85
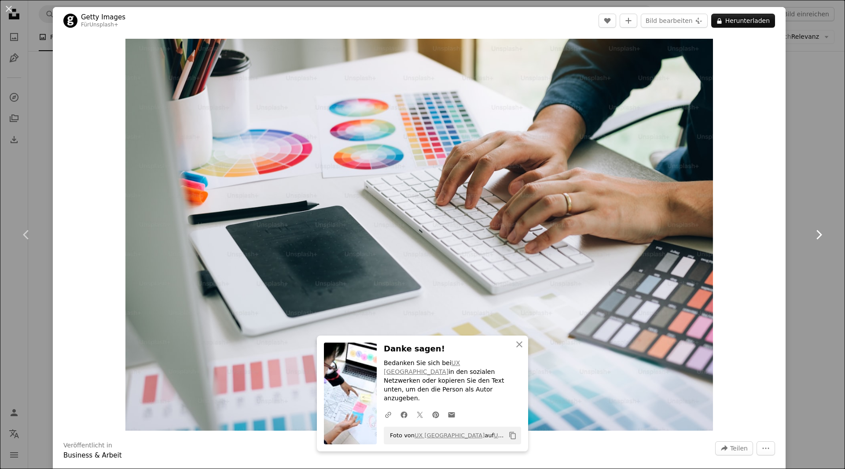
click at [813, 249] on link "Chevron right" at bounding box center [818, 234] width 53 height 85
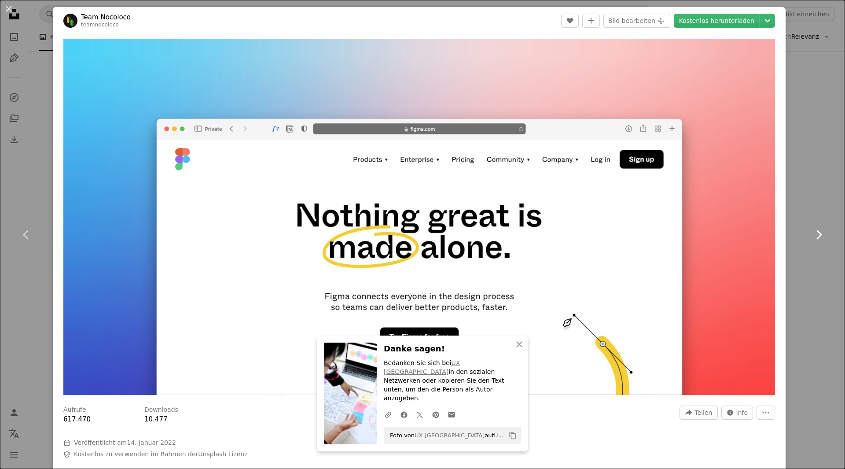
click at [813, 248] on link "Chevron right" at bounding box center [818, 234] width 53 height 85
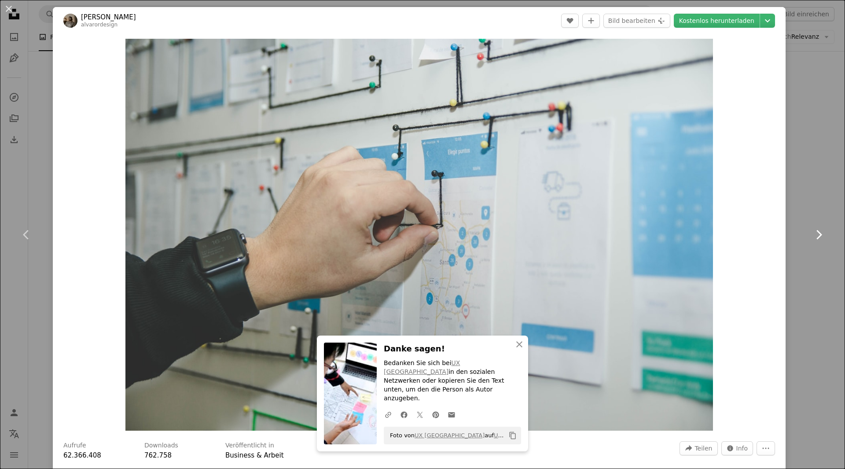
click at [813, 248] on link "Chevron right" at bounding box center [818, 234] width 53 height 85
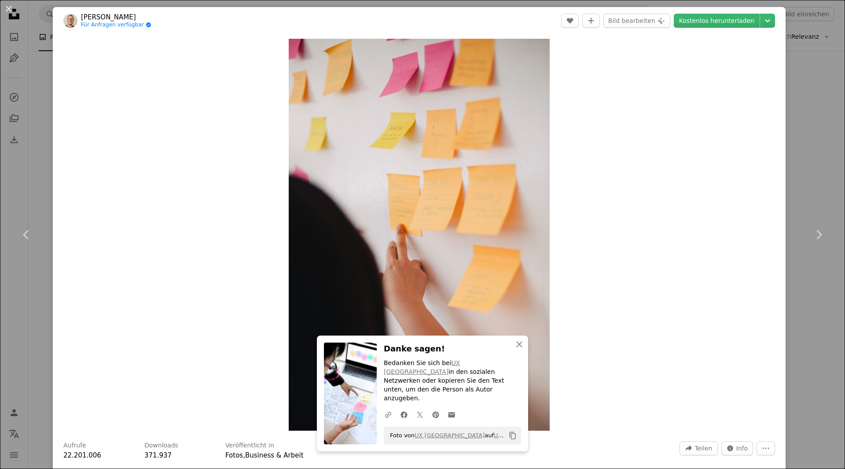
click at [807, 21] on div "An X shape Chevron left Chevron right An X shape Schließen Danke sagen! Bedanke…" at bounding box center [422, 234] width 845 height 469
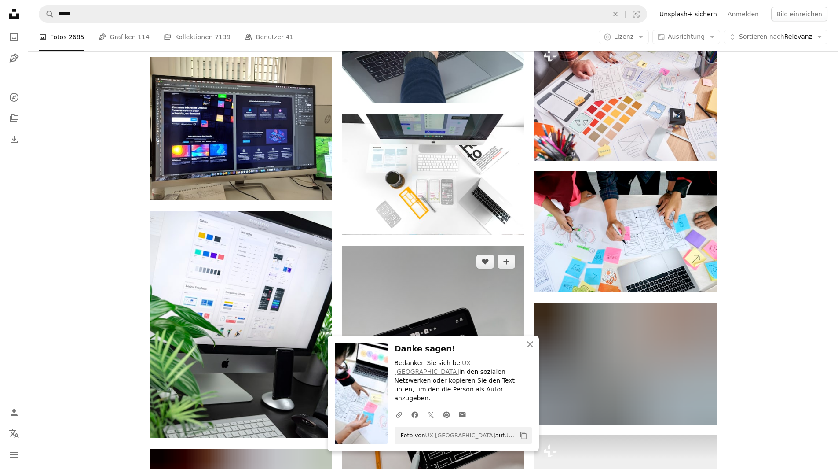
scroll to position [484, 0]
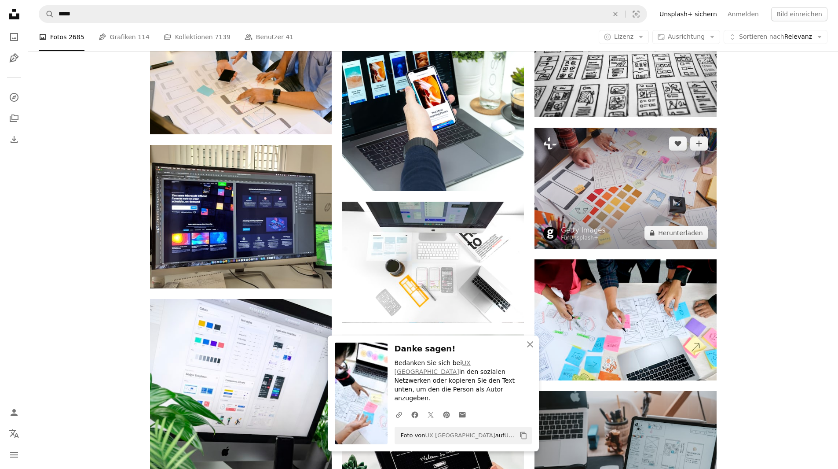
click at [643, 191] on img at bounding box center [626, 188] width 182 height 121
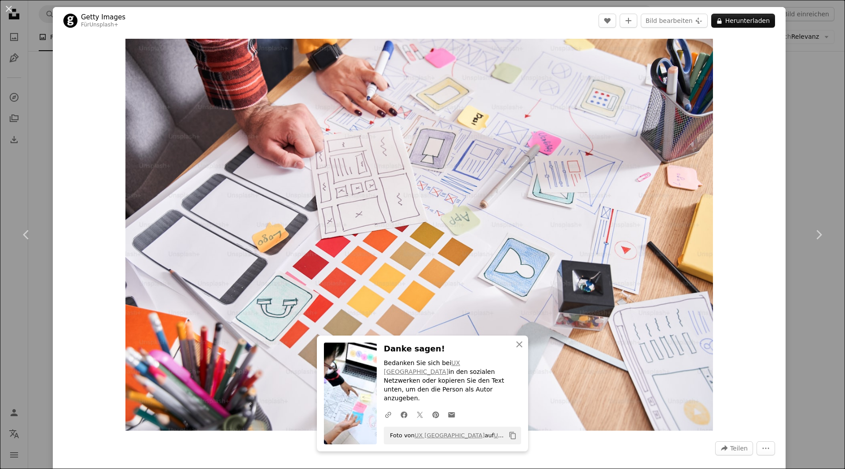
click at [810, 150] on div "An X shape Chevron left Chevron right An X shape Schließen Danke sagen! Bedanke…" at bounding box center [422, 234] width 845 height 469
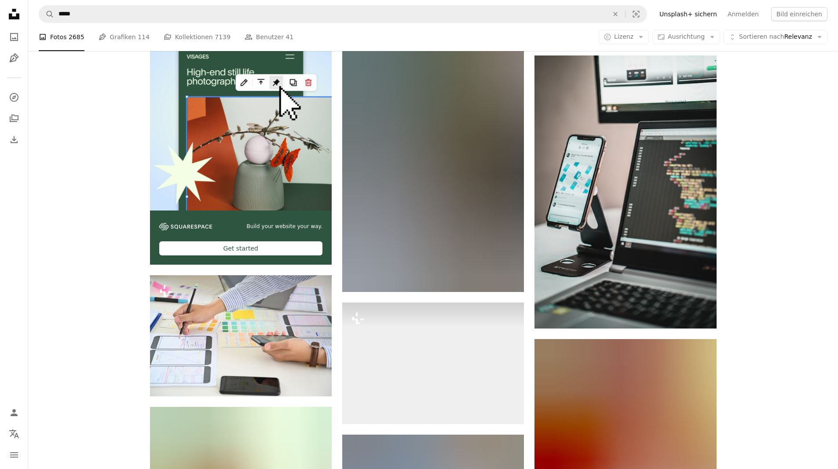
scroll to position [2069, 0]
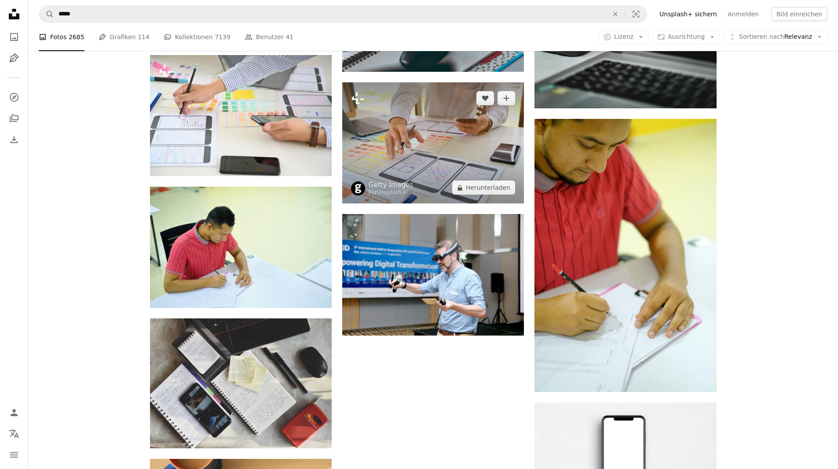
click at [446, 147] on img at bounding box center [433, 142] width 182 height 121
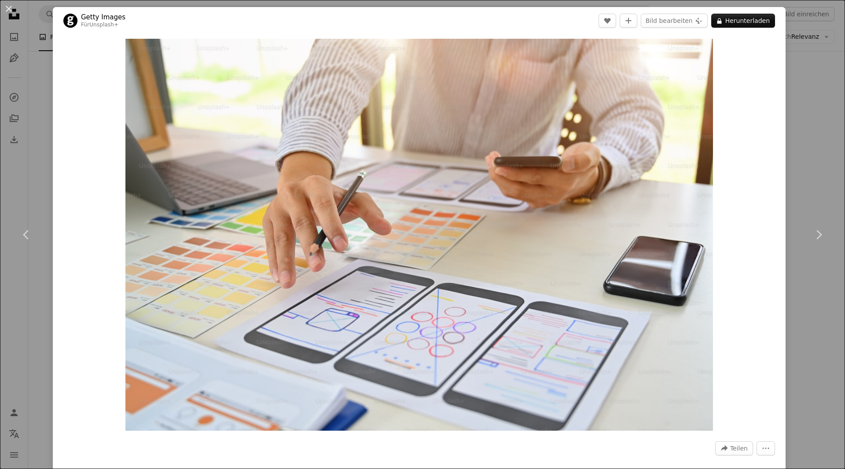
click at [814, 127] on div "An X shape Chevron left Chevron right Getty Images Für Unsplash+ A heart A plus…" at bounding box center [422, 234] width 845 height 469
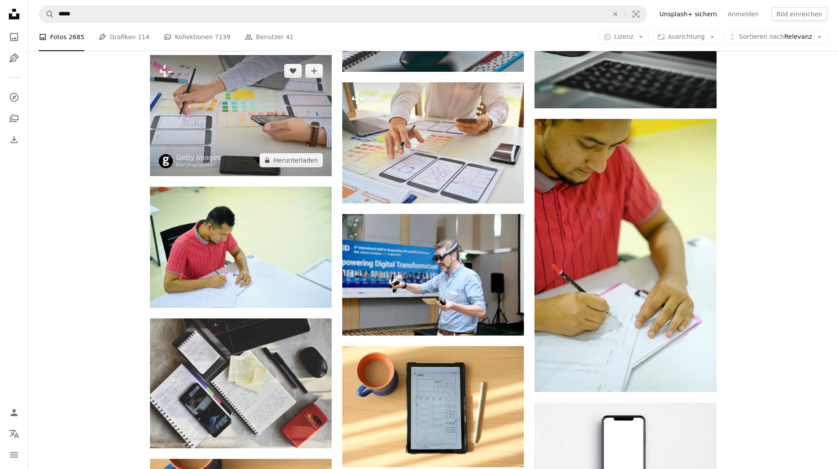
click at [269, 127] on img at bounding box center [241, 115] width 182 height 121
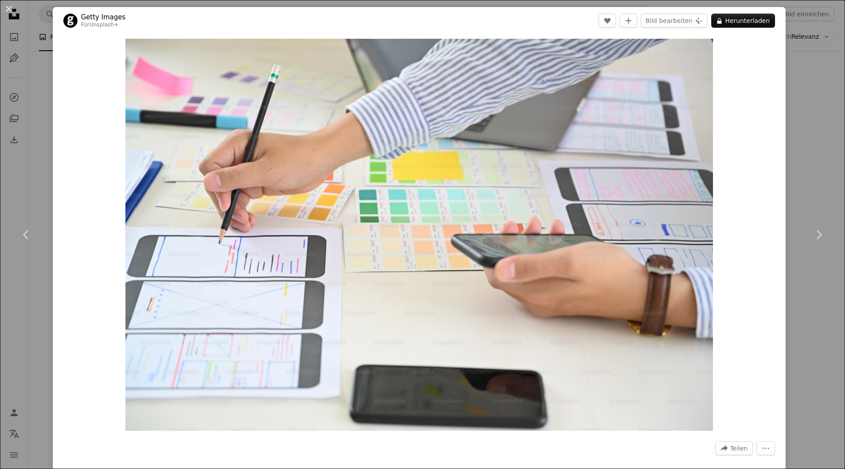
click at [812, 56] on div "An X shape Chevron left Chevron right Getty Images Für Unsplash+ A heart A plus…" at bounding box center [422, 234] width 845 height 469
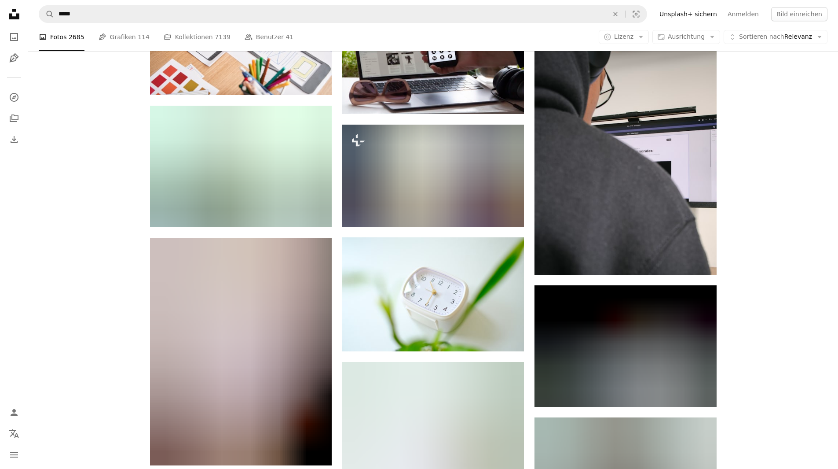
scroll to position [3037, 0]
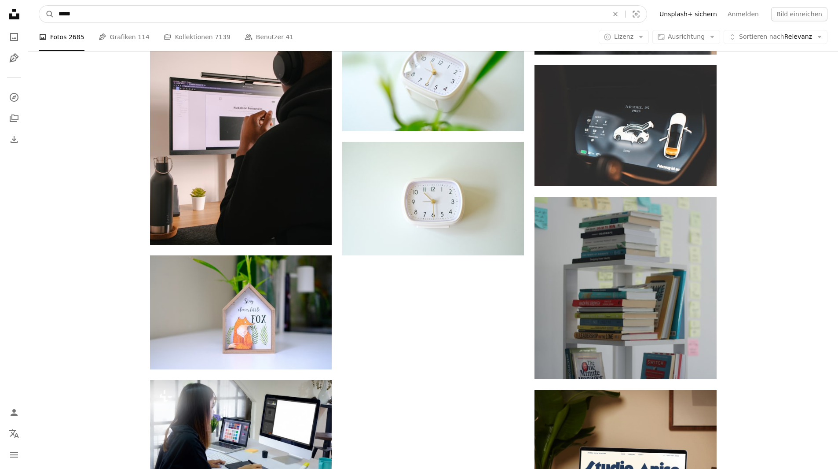
drag, startPoint x: 78, startPoint y: 11, endPoint x: 63, endPoint y: 14, distance: 14.8
click at [63, 14] on input "*****" at bounding box center [330, 14] width 552 height 17
type input "**********"
click at [39, 6] on button "A magnifying glass" at bounding box center [46, 14] width 15 height 17
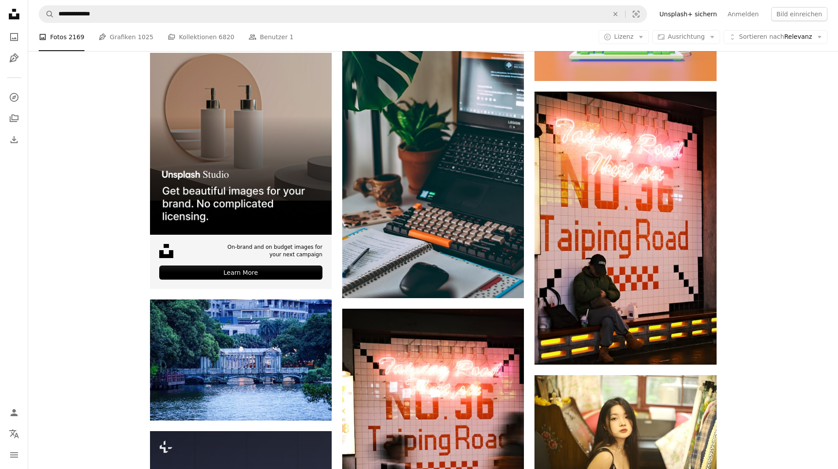
scroll to position [1893, 0]
